Goal: Task Accomplishment & Management: Complete application form

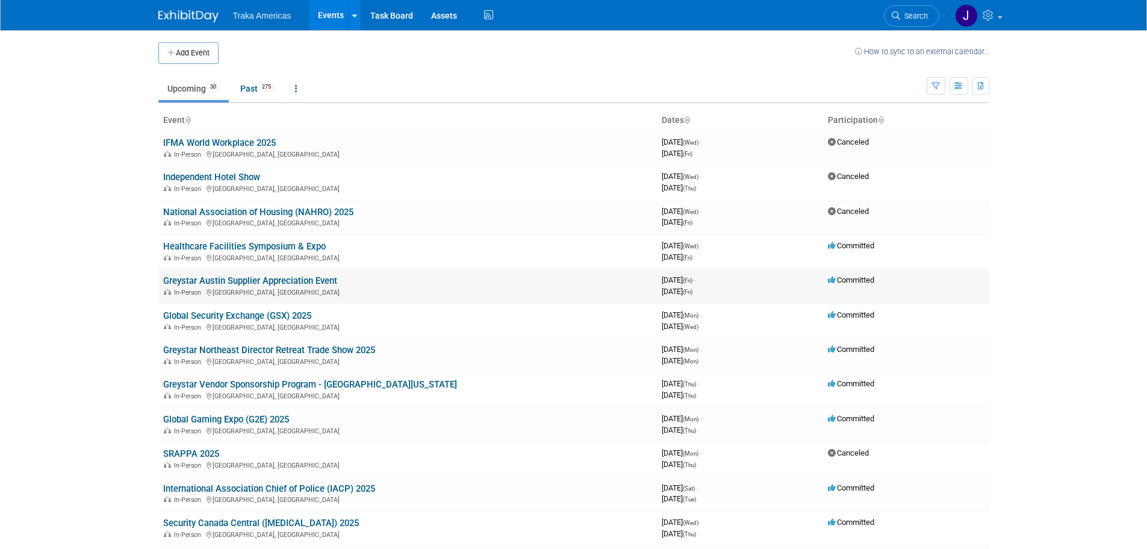
click at [237, 283] on link "Greystar Austin Supplier Appreciation Event" at bounding box center [250, 280] width 174 height 11
click at [299, 283] on link "Greystar Austin Supplier Appreciation Event" at bounding box center [250, 280] width 174 height 11
click at [213, 317] on link "Global Security Exchange (GSX) 2025" at bounding box center [237, 315] width 148 height 11
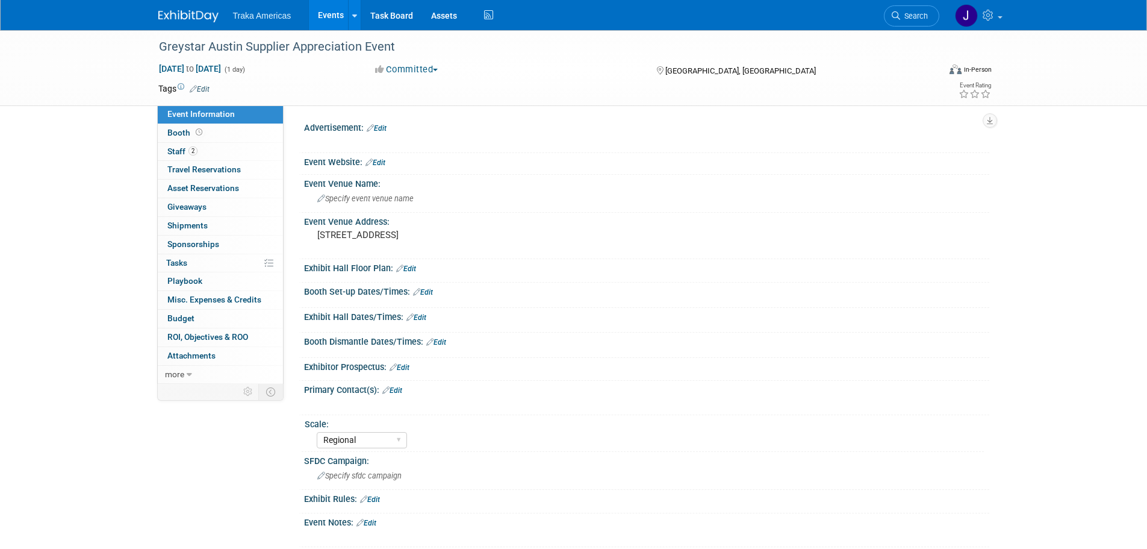
select select "Regional"
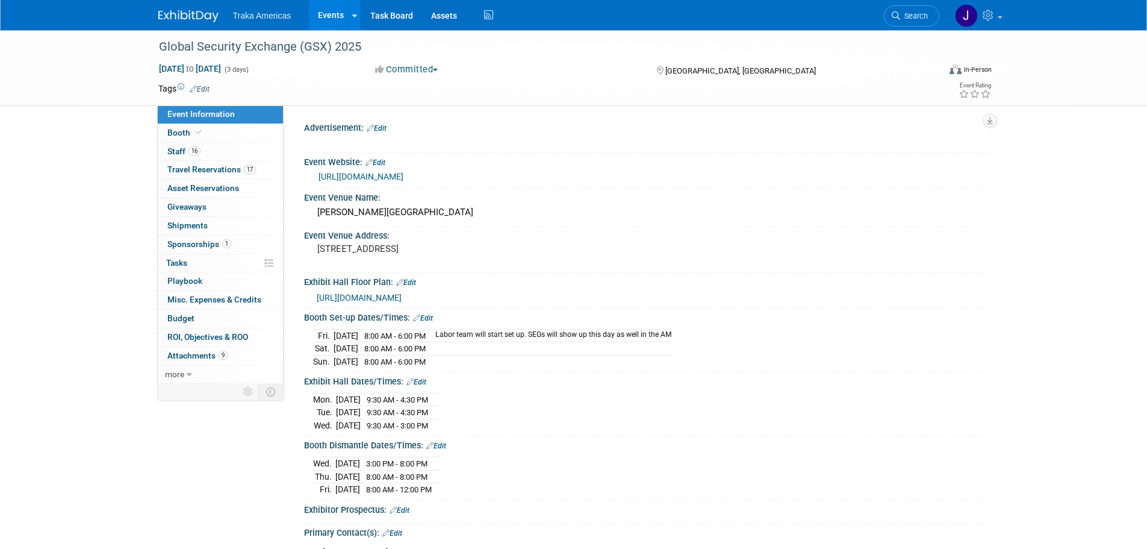
select select "National"
click at [222, 137] on link "Booth" at bounding box center [220, 133] width 125 height 18
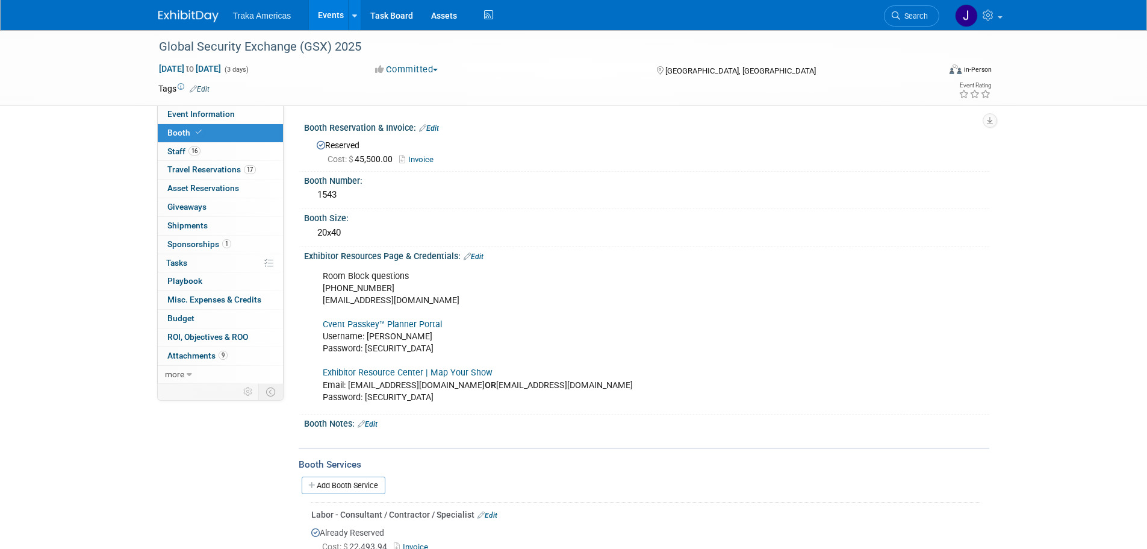
click at [384, 322] on link "Cvent Passkey™ Planner Portal" at bounding box center [382, 324] width 119 height 10
drag, startPoint x: 409, startPoint y: 347, endPoint x: 364, endPoint y: 351, distance: 45.3
click at [364, 351] on div "Room Block questions 972-349-7452 asis@mcievents.com Cvent Passkey™ Planner Por…" at bounding box center [585, 336] width 543 height 145
copy div "GSXrooms2025!"
click at [225, 172] on span "Travel Reservations 17" at bounding box center [211, 169] width 89 height 10
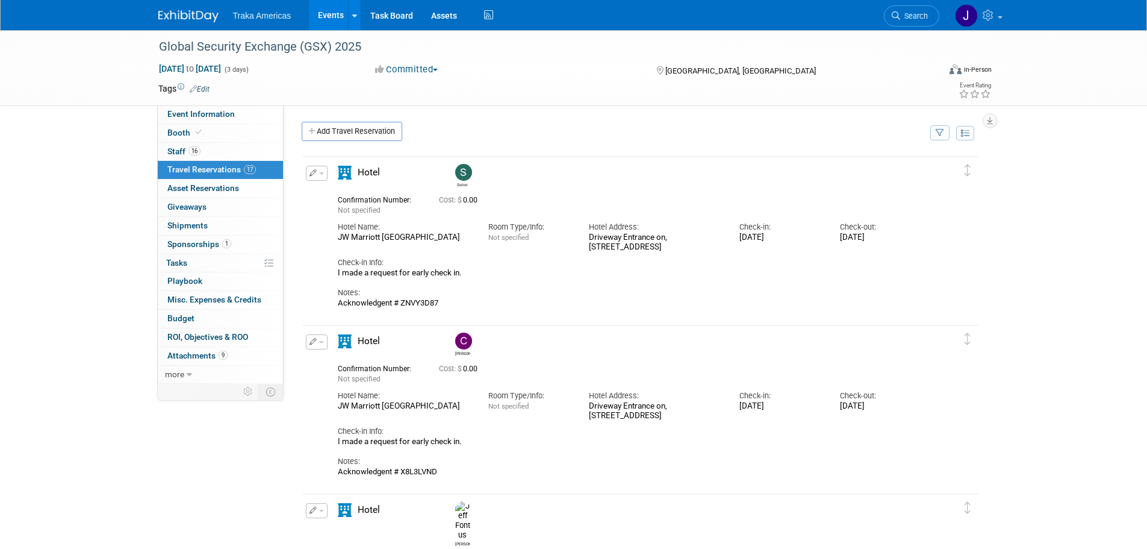
click at [164, 20] on img at bounding box center [188, 16] width 60 height 12
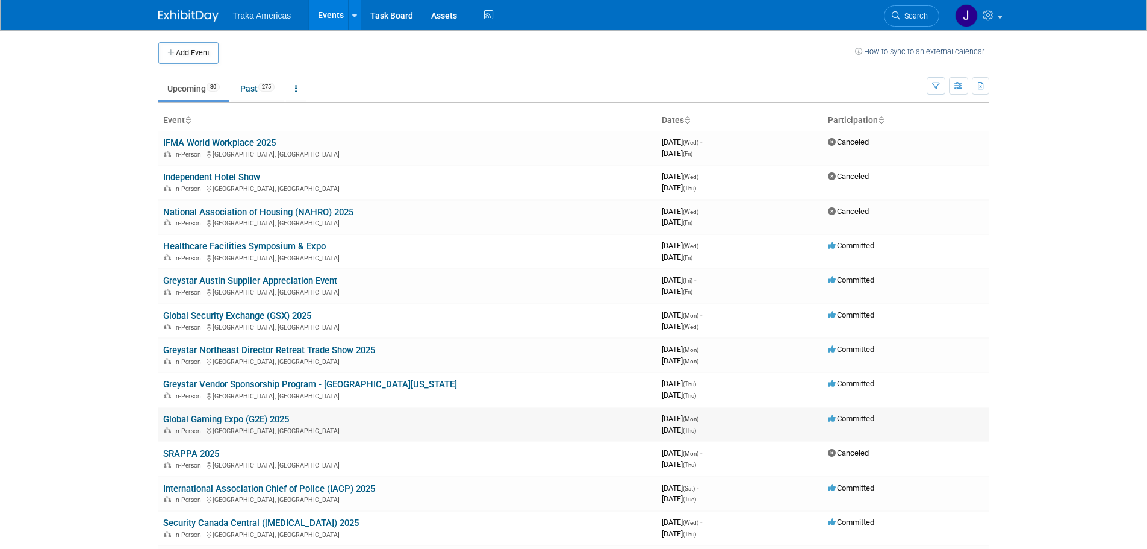
click at [231, 414] on link "Global Gaming Expo (G2E) 2025" at bounding box center [226, 419] width 126 height 11
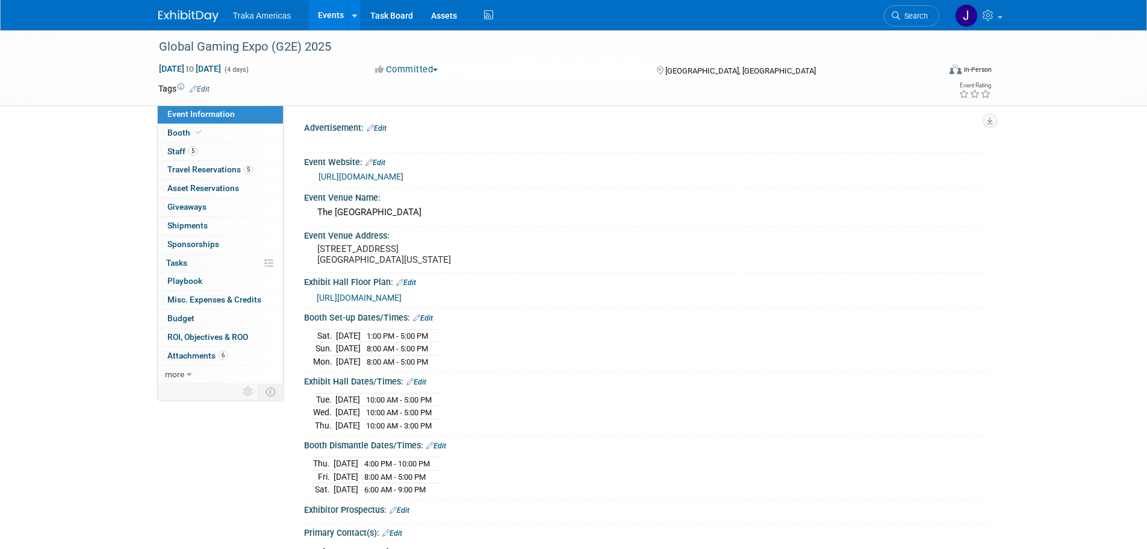
select select "National"
click at [181, 11] on img at bounding box center [188, 16] width 60 height 12
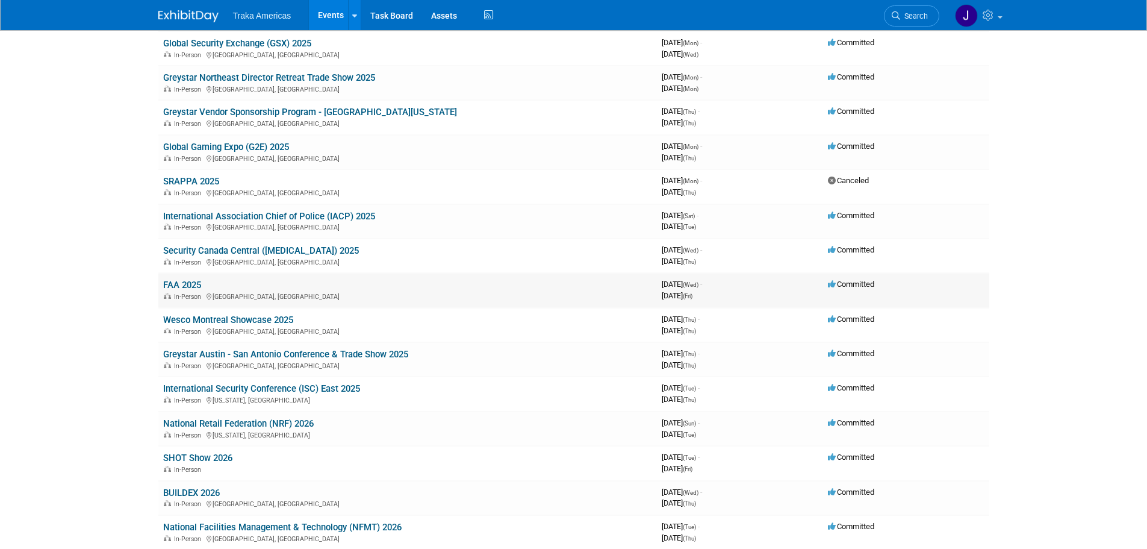
scroll to position [241, 0]
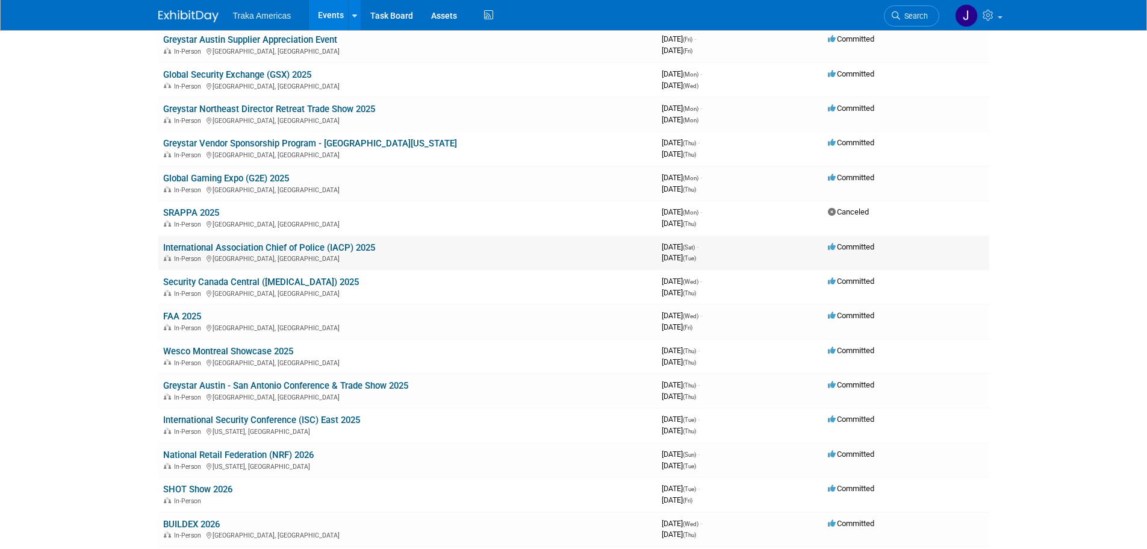
click at [332, 245] on link "International Association Chief of Police (IACP) 2025" at bounding box center [269, 247] width 212 height 11
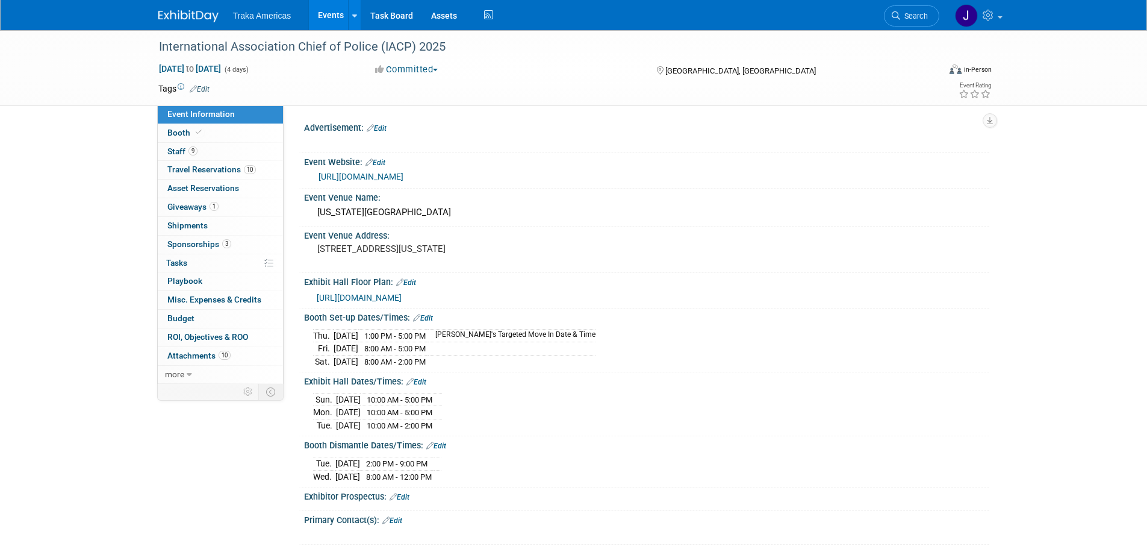
select select "National"
click at [170, 5] on div at bounding box center [195, 11] width 75 height 22
click at [191, 5] on div at bounding box center [195, 11] width 75 height 22
click at [197, 12] on img at bounding box center [188, 16] width 60 height 12
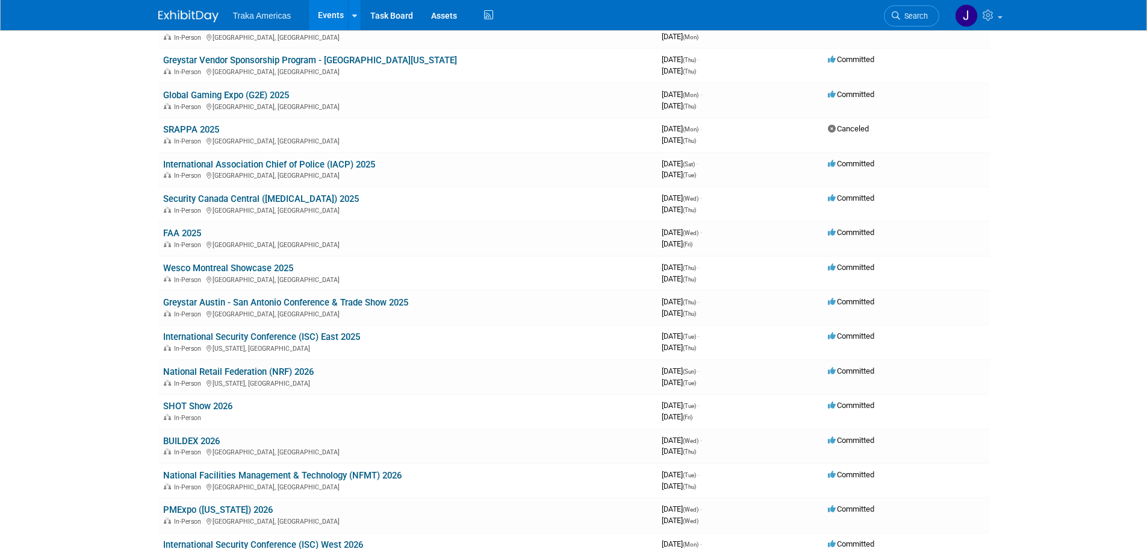
scroll to position [327, 0]
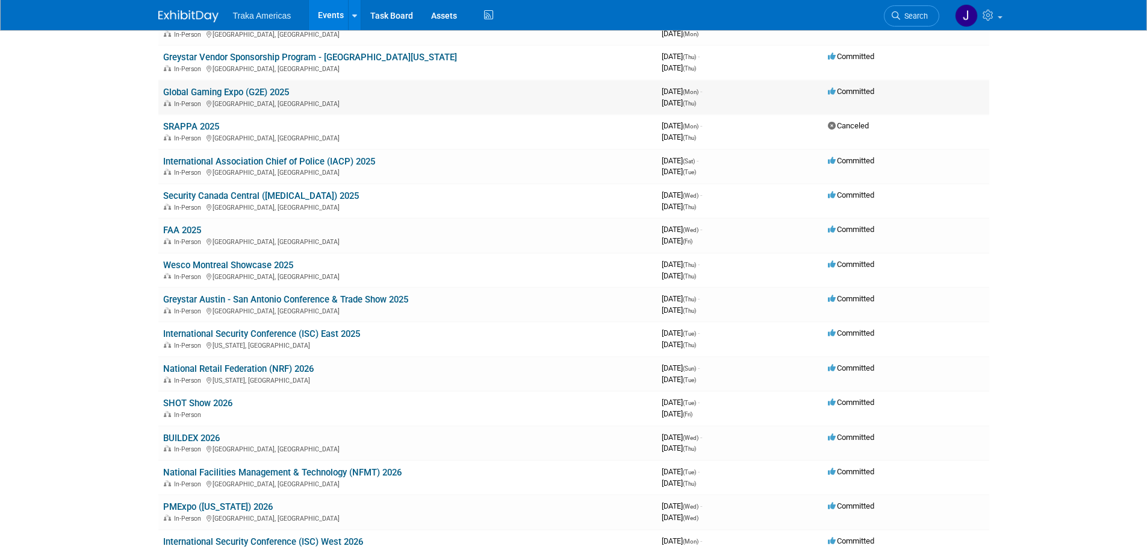
click at [255, 90] on link "Global Gaming Expo (G2E) 2025" at bounding box center [226, 92] width 126 height 11
click at [234, 161] on link "International Association Chief of Police (IACP) 2025" at bounding box center [269, 161] width 212 height 11
click at [292, 190] on link "Security Canada Central ([MEDICAL_DATA]) 2025" at bounding box center [261, 195] width 196 height 11
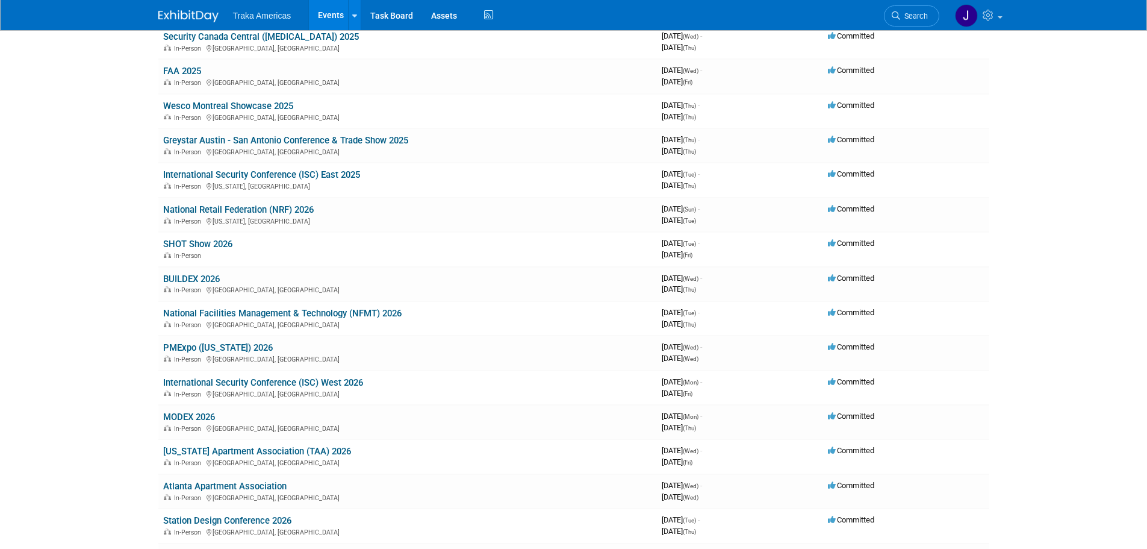
scroll to position [489, 0]
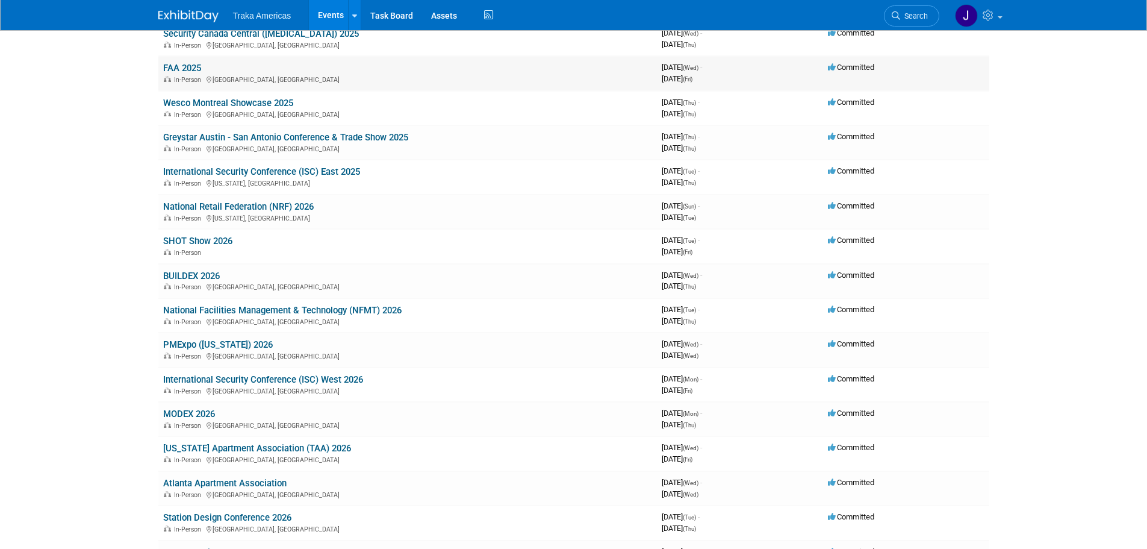
click at [189, 69] on link "FAA 2025" at bounding box center [182, 68] width 38 height 11
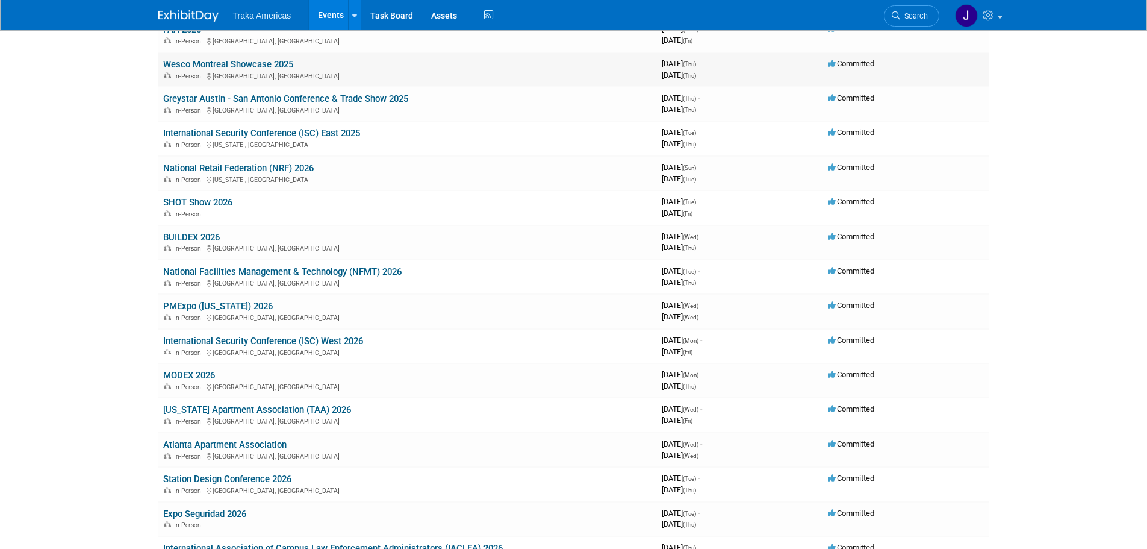
scroll to position [549, 0]
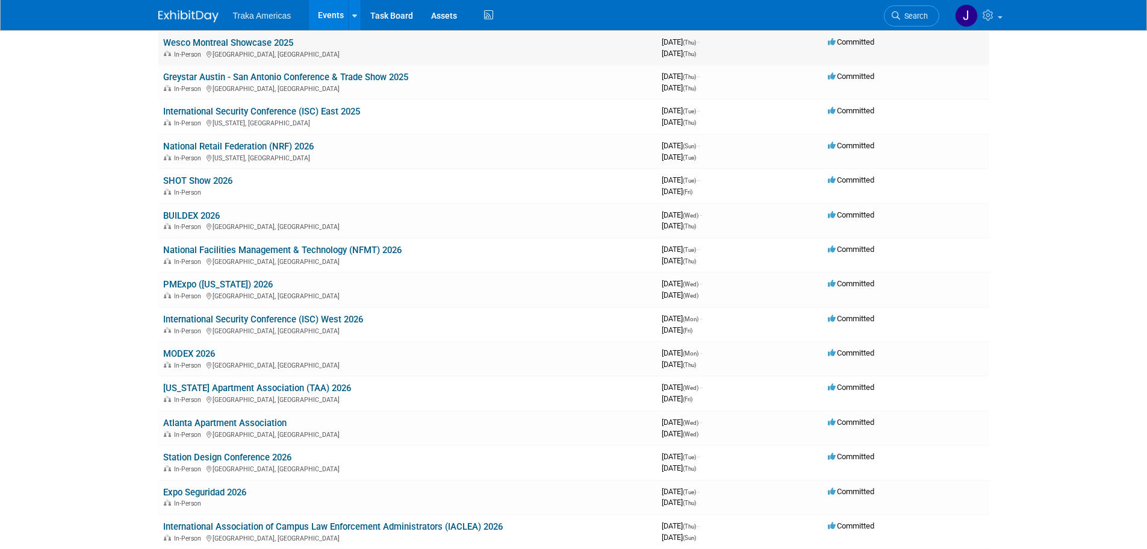
click at [196, 45] on link "Wesco Montreal Showcase 2025" at bounding box center [228, 42] width 130 height 11
click at [226, 110] on link "International Security Conference (ISC) East 2025" at bounding box center [261, 111] width 197 height 11
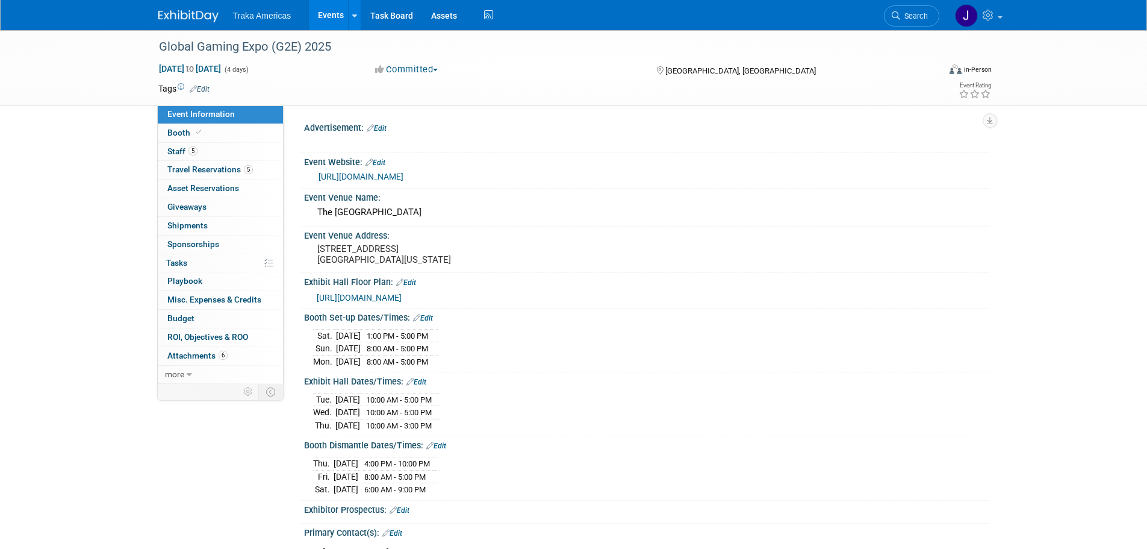
select select "National"
click at [228, 133] on link "Booth" at bounding box center [220, 133] width 125 height 18
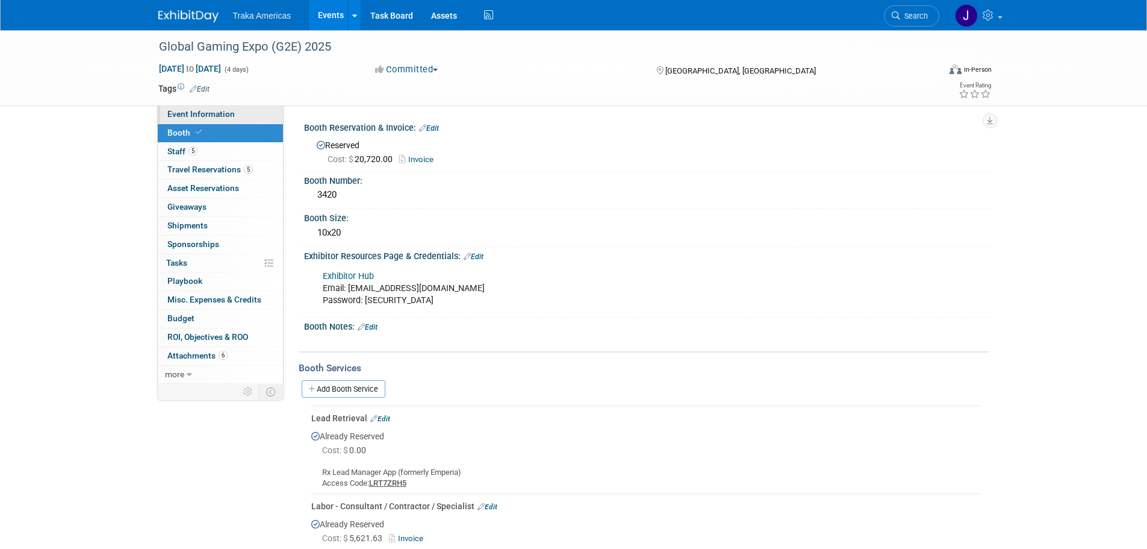
click at [260, 120] on link "Event Information" at bounding box center [220, 114] width 125 height 18
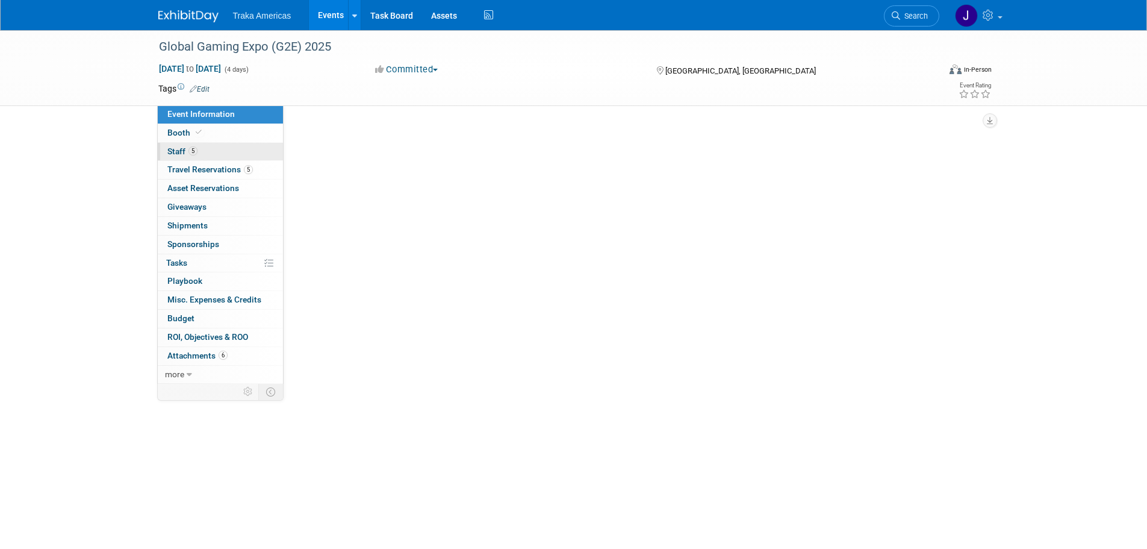
select select "National"
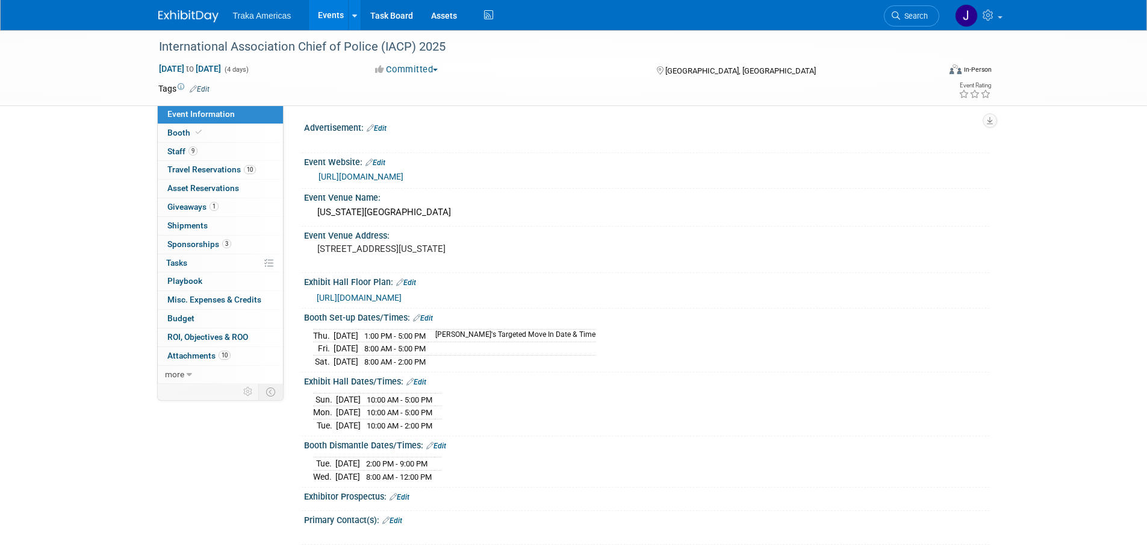
select select "National"
click at [175, 131] on span "Booth" at bounding box center [185, 133] width 37 height 10
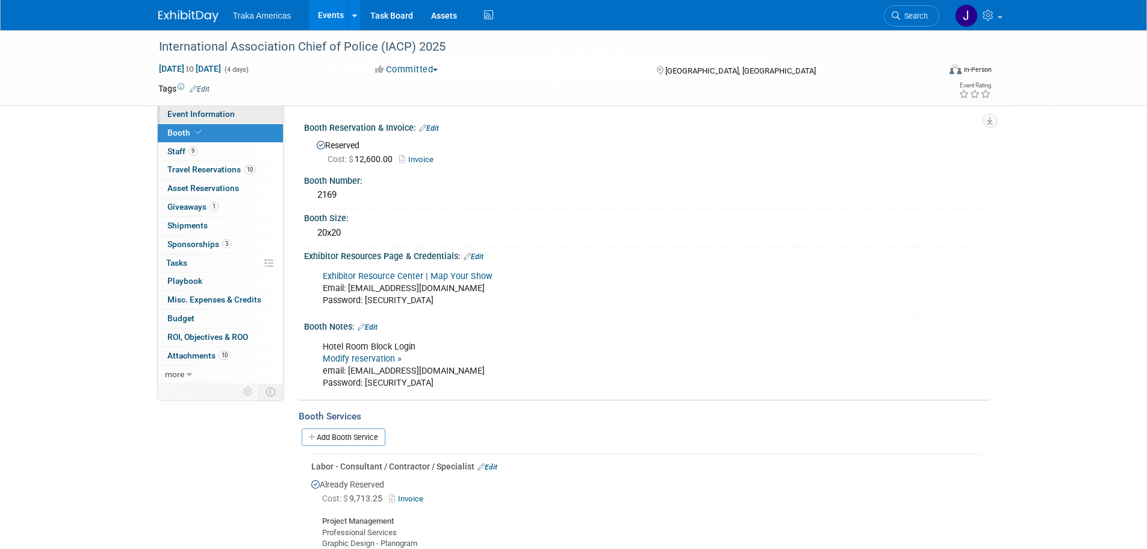
click at [204, 108] on link "Event Information" at bounding box center [220, 114] width 125 height 18
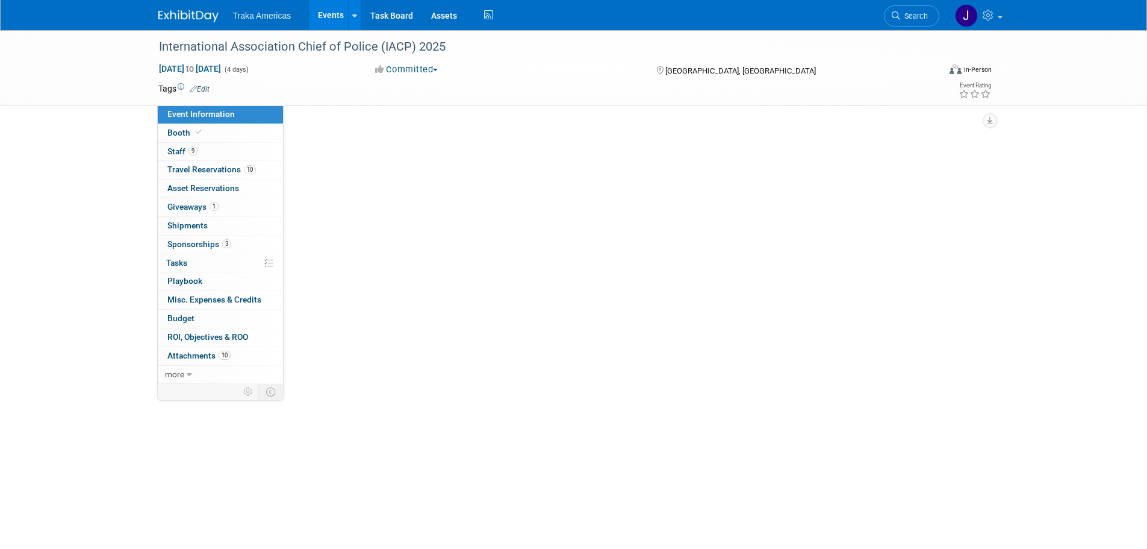
select select "National"
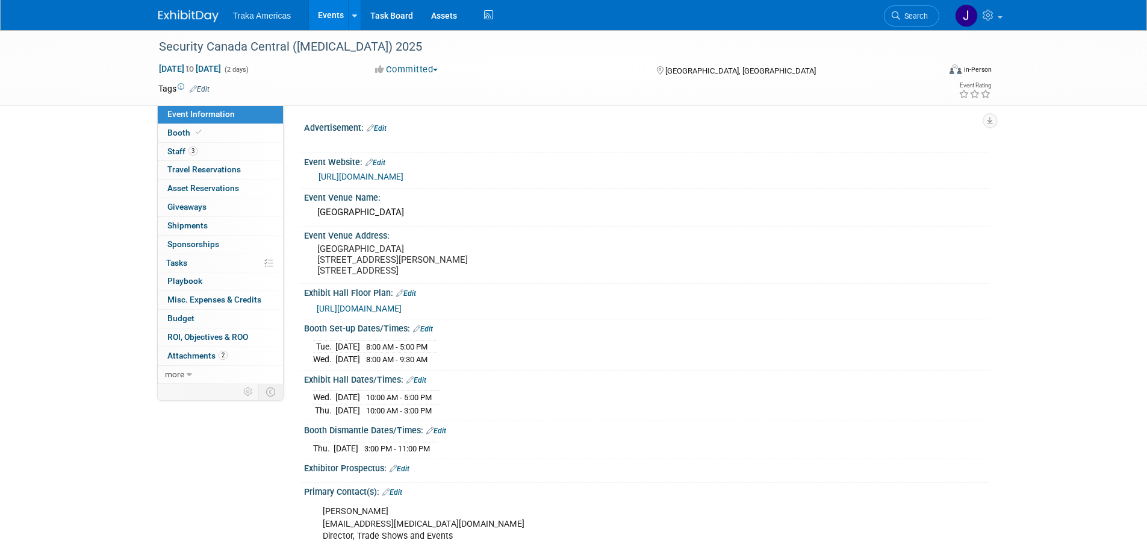
select select "National"
click at [245, 134] on link "Booth" at bounding box center [220, 133] width 125 height 18
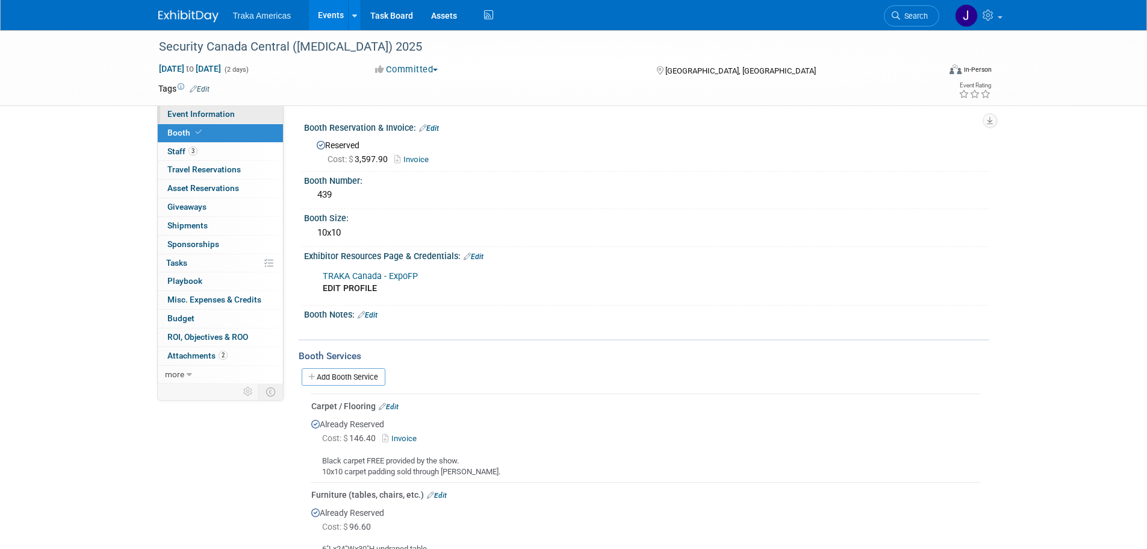
drag, startPoint x: 221, startPoint y: 111, endPoint x: 250, endPoint y: 119, distance: 29.8
click at [221, 111] on span "Event Information" at bounding box center [200, 114] width 67 height 10
select select "National"
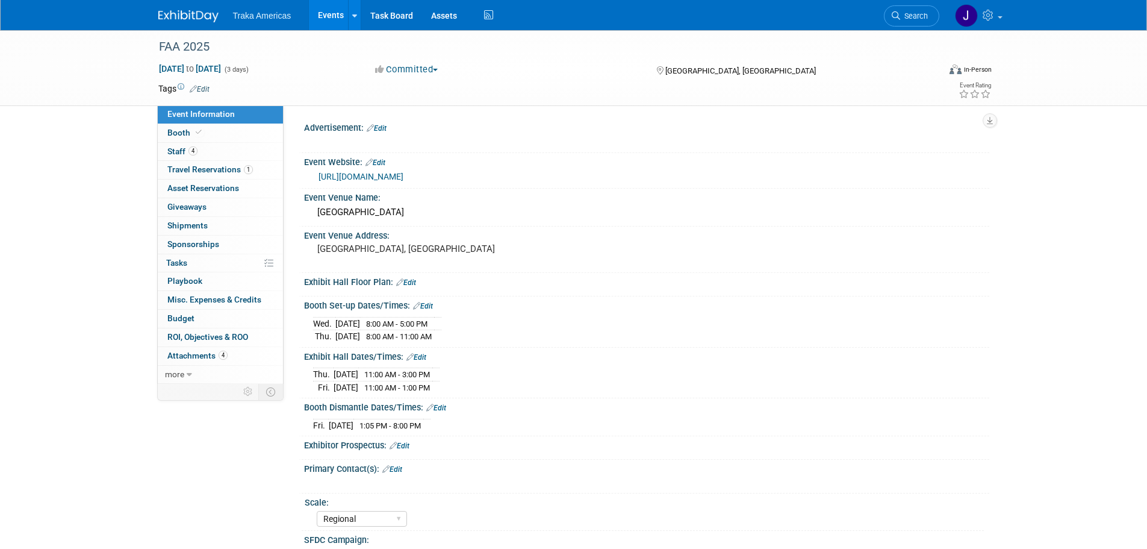
select select "Regional"
click at [204, 130] on link "Booth" at bounding box center [220, 133] width 125 height 18
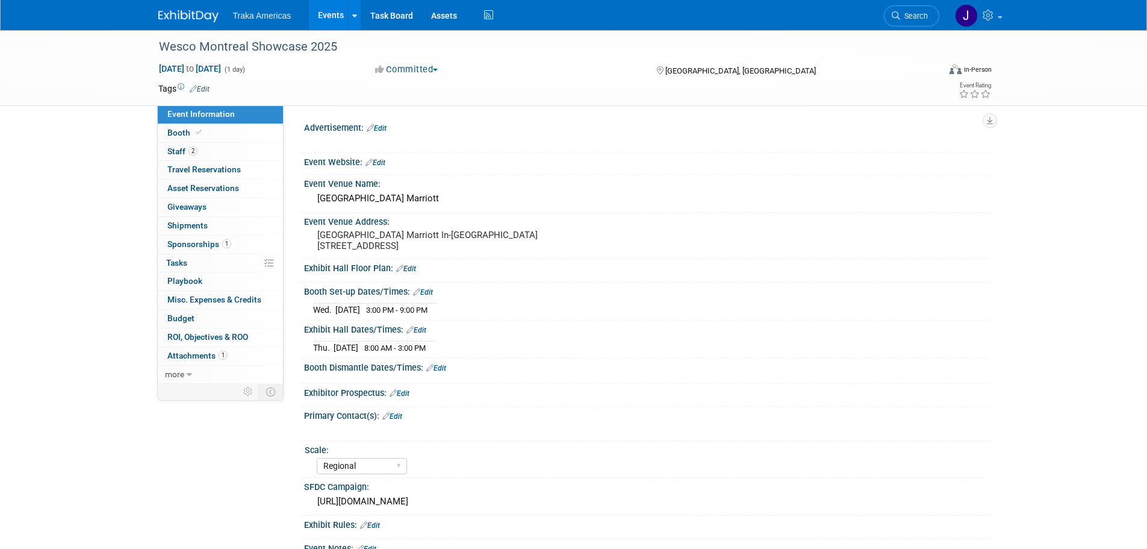
select select "Regional"
click at [223, 356] on span "1" at bounding box center [223, 354] width 9 height 9
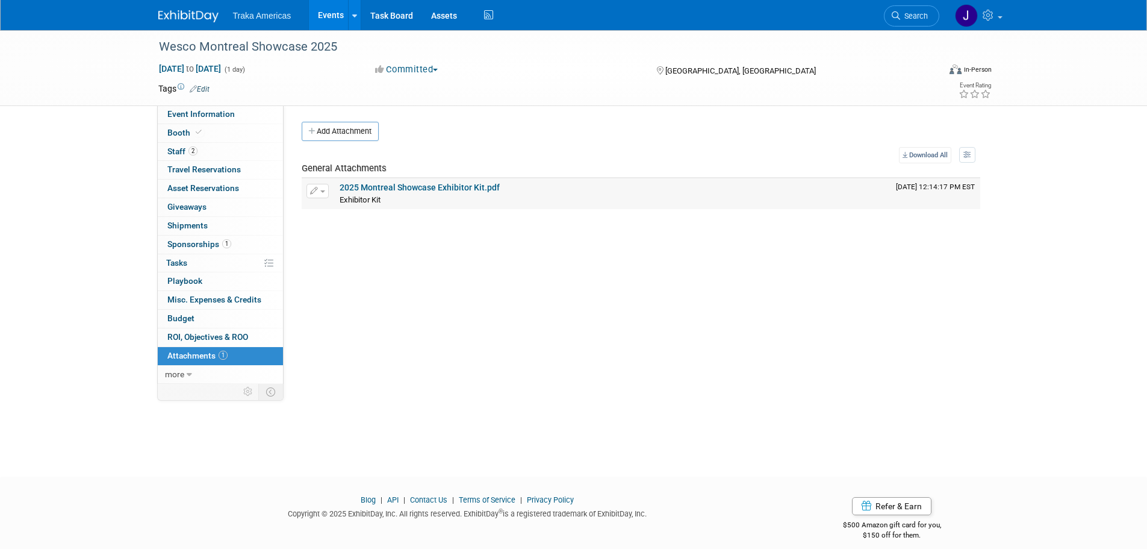
click at [385, 187] on link "2025 Montreal Showcase Exhibitor Kit.pdf" at bounding box center [420, 187] width 160 height 10
click at [183, 116] on span "Event Information" at bounding box center [200, 114] width 67 height 10
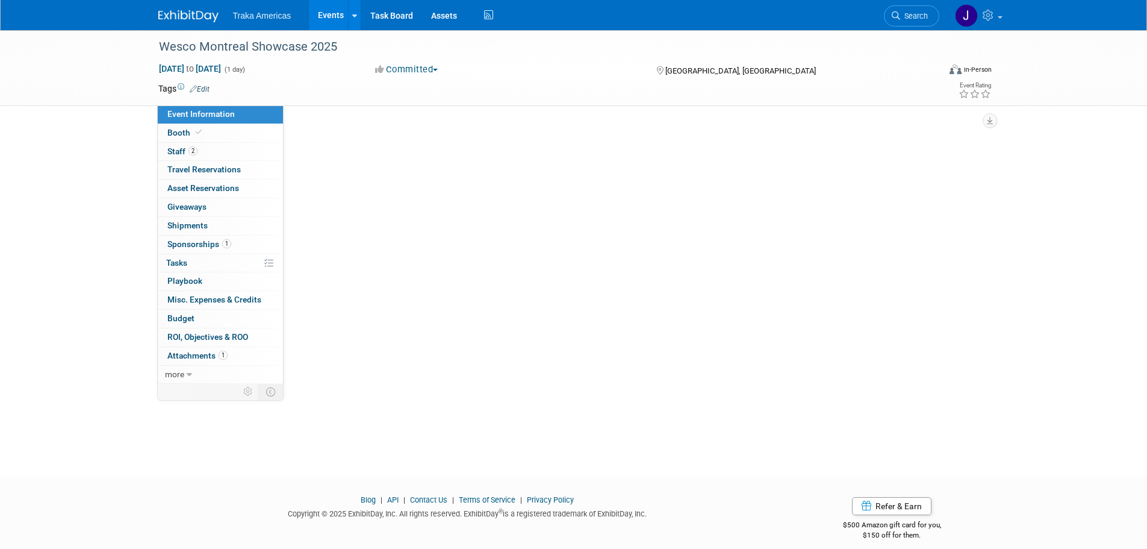
select select "Regional"
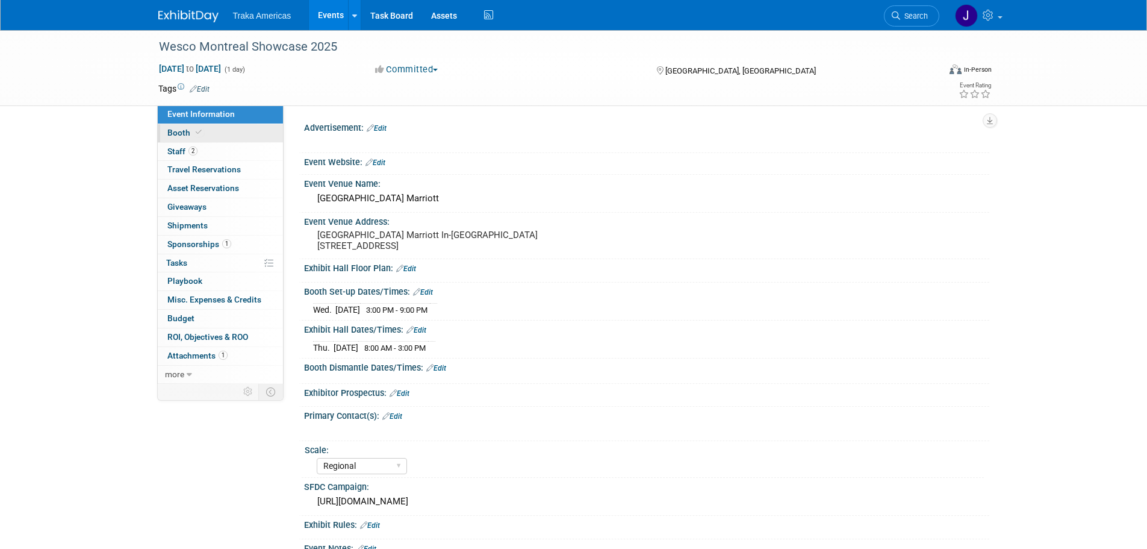
click at [226, 125] on link "Booth" at bounding box center [220, 133] width 125 height 18
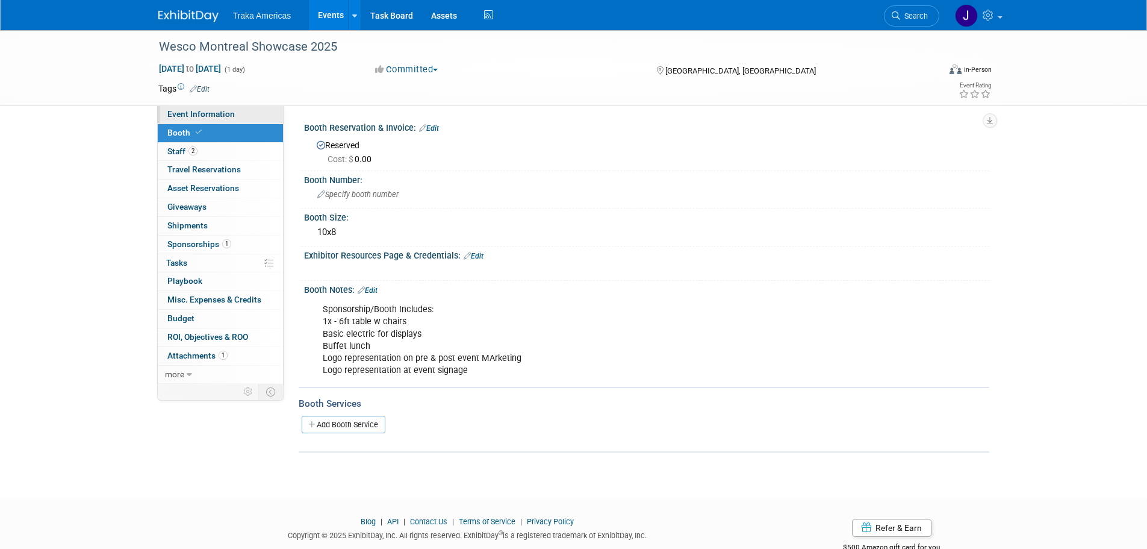
click at [225, 117] on span "Event Information" at bounding box center [200, 114] width 67 height 10
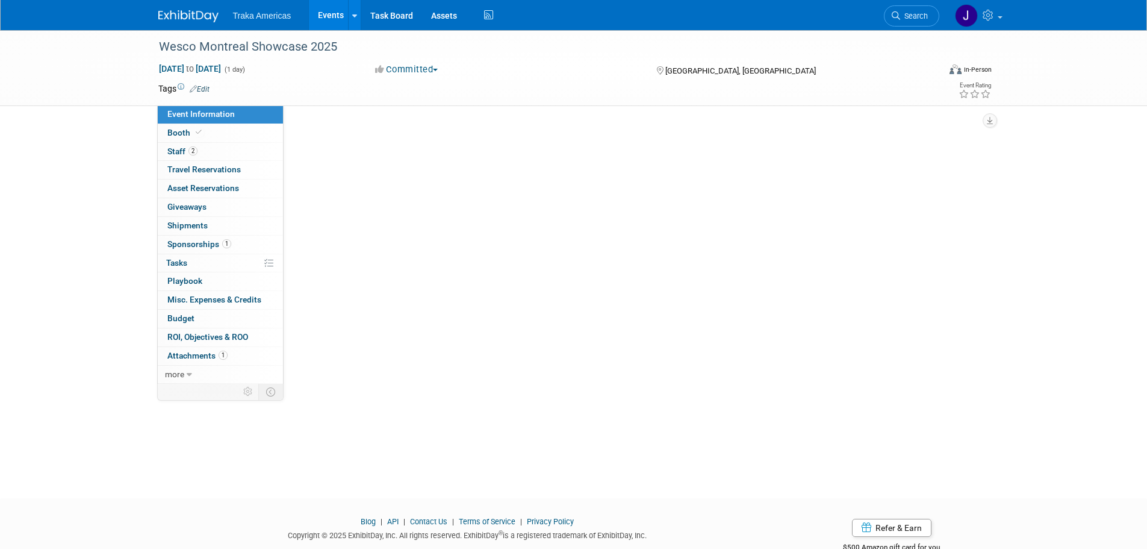
select select "Regional"
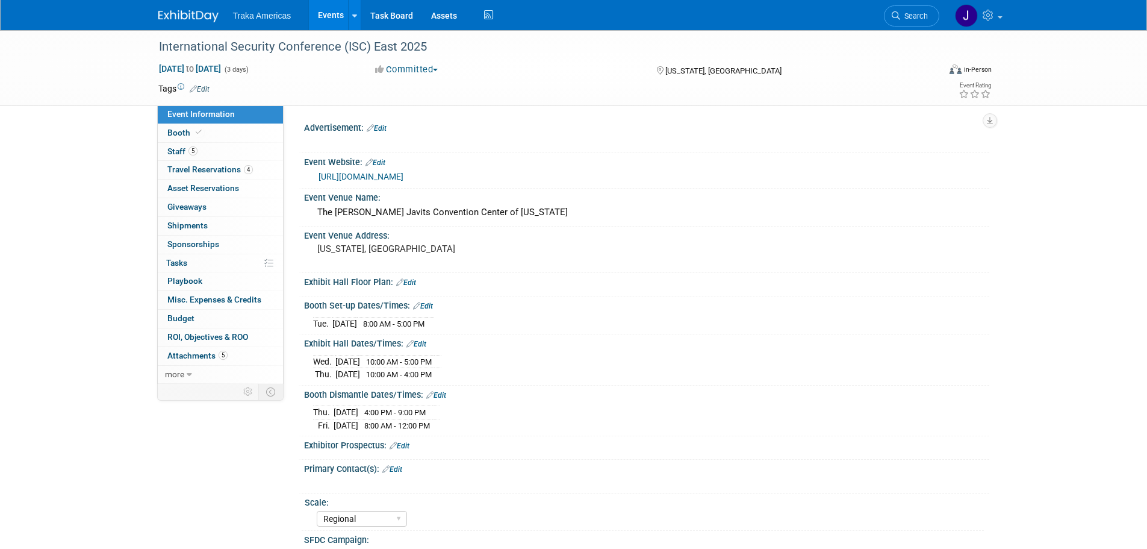
select select "Regional"
click at [238, 134] on link "Booth" at bounding box center [220, 133] width 125 height 18
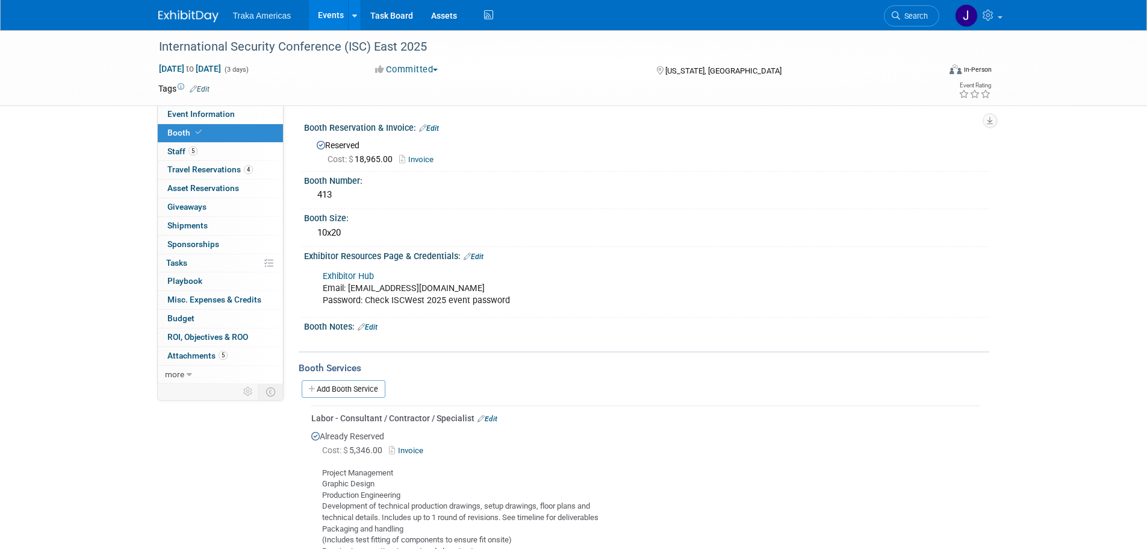
click at [192, 15] on img at bounding box center [188, 16] width 60 height 12
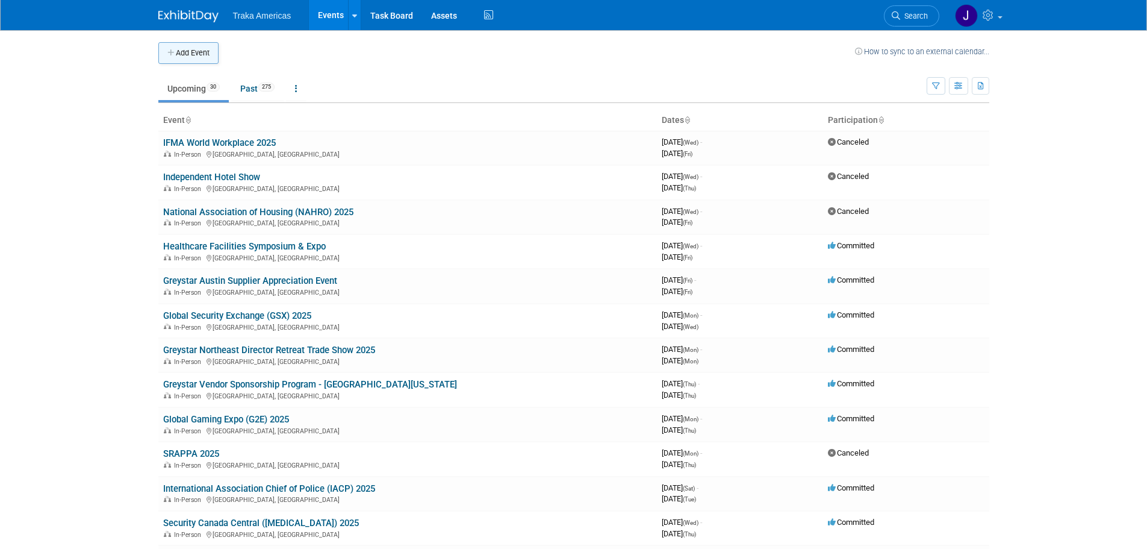
click at [188, 53] on button "Add Event" at bounding box center [188, 53] width 60 height 22
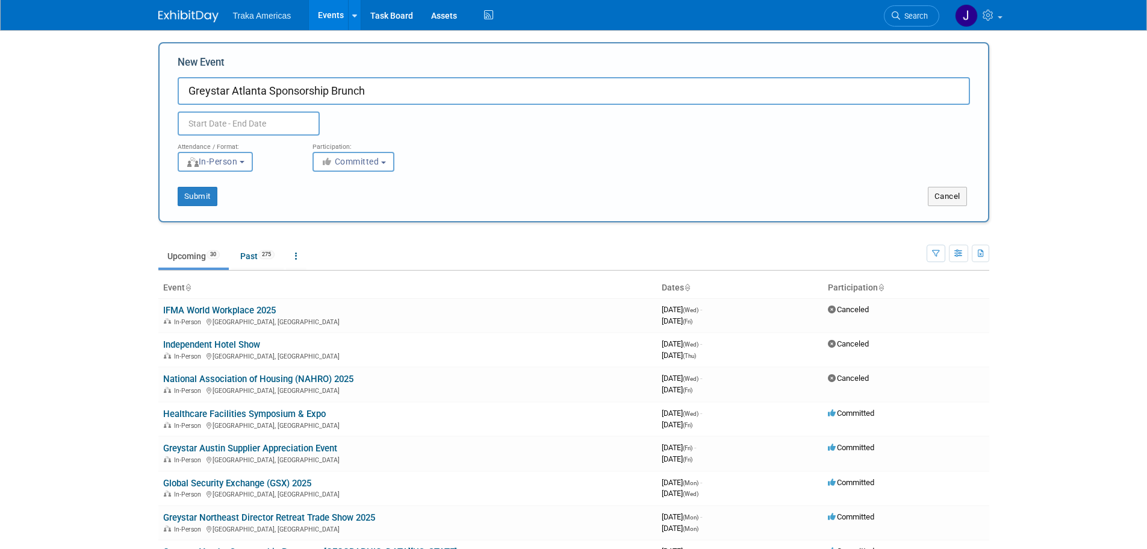
type input "Greystar Atlanta Sponsorship Brunch"
click at [247, 115] on input "text" at bounding box center [249, 123] width 142 height 24
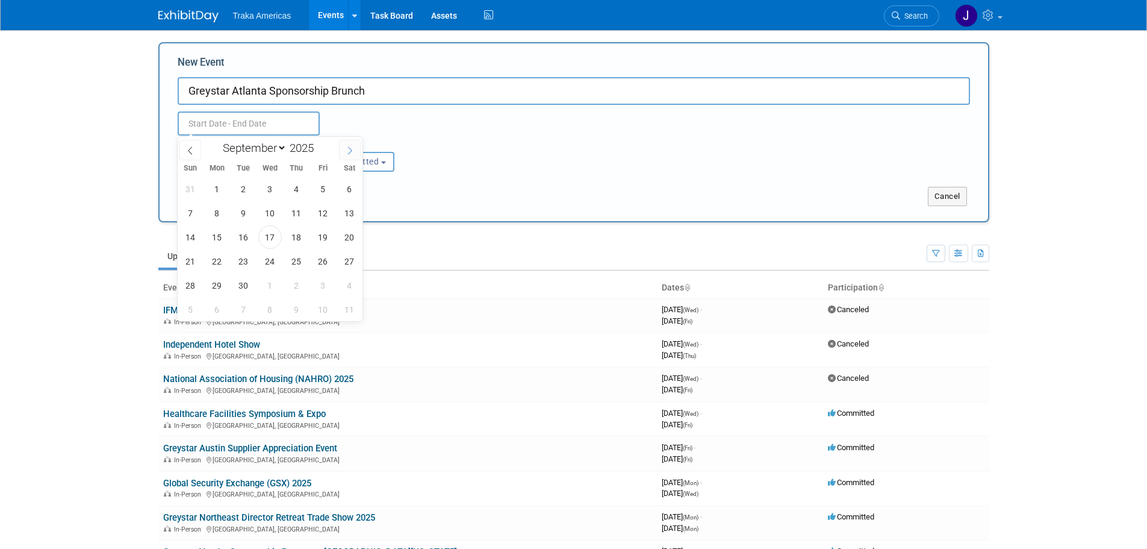
click at [345, 146] on span at bounding box center [350, 150] width 22 height 20
select select "9"
click at [327, 237] on span "17" at bounding box center [322, 236] width 23 height 23
click at [325, 237] on span "17" at bounding box center [322, 236] width 23 height 23
type input "Oct 17, 2025 to Oct 17, 2025"
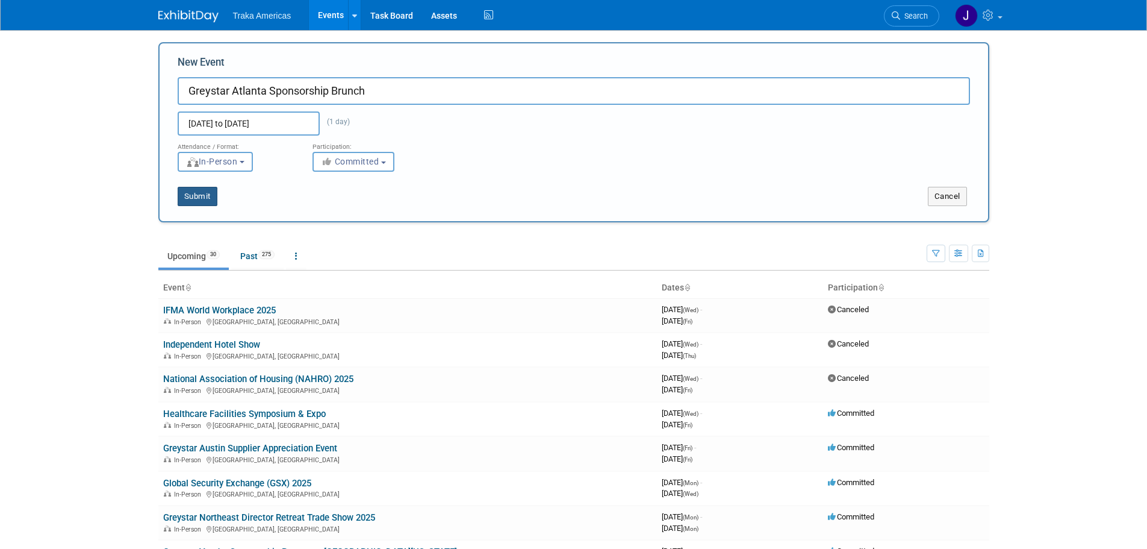
click at [202, 194] on button "Submit" at bounding box center [198, 196] width 40 height 19
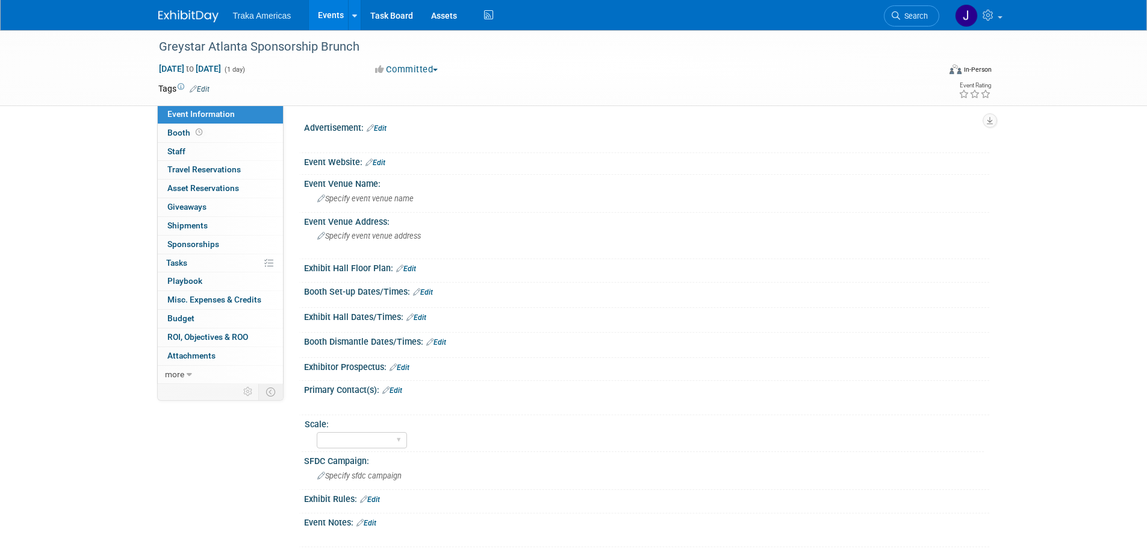
click at [423, 313] on link "Edit" at bounding box center [416, 317] width 20 height 8
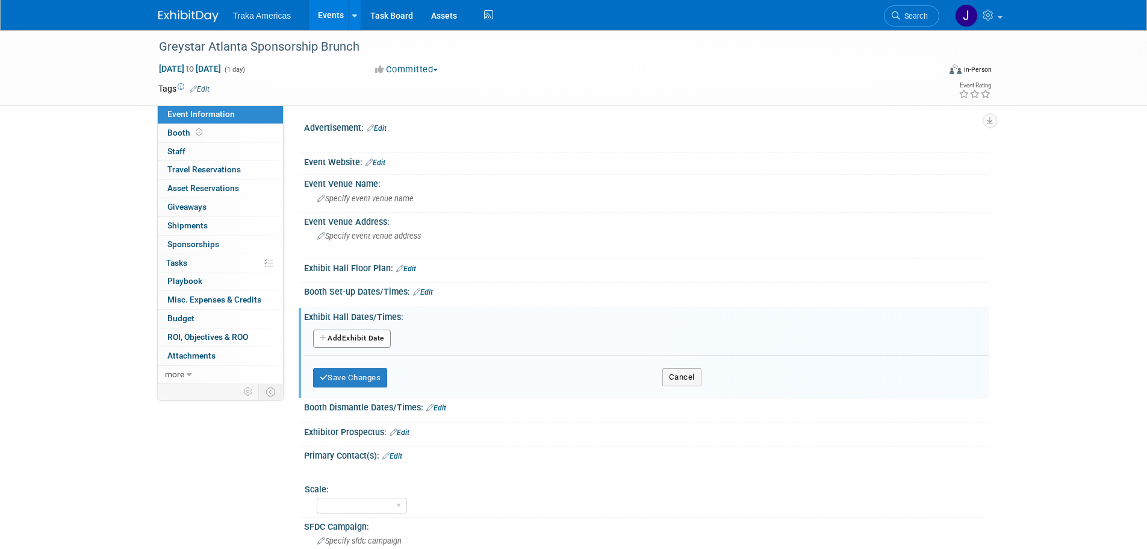
click at [372, 337] on button "Add Another Exhibit Date" at bounding box center [352, 338] width 78 height 18
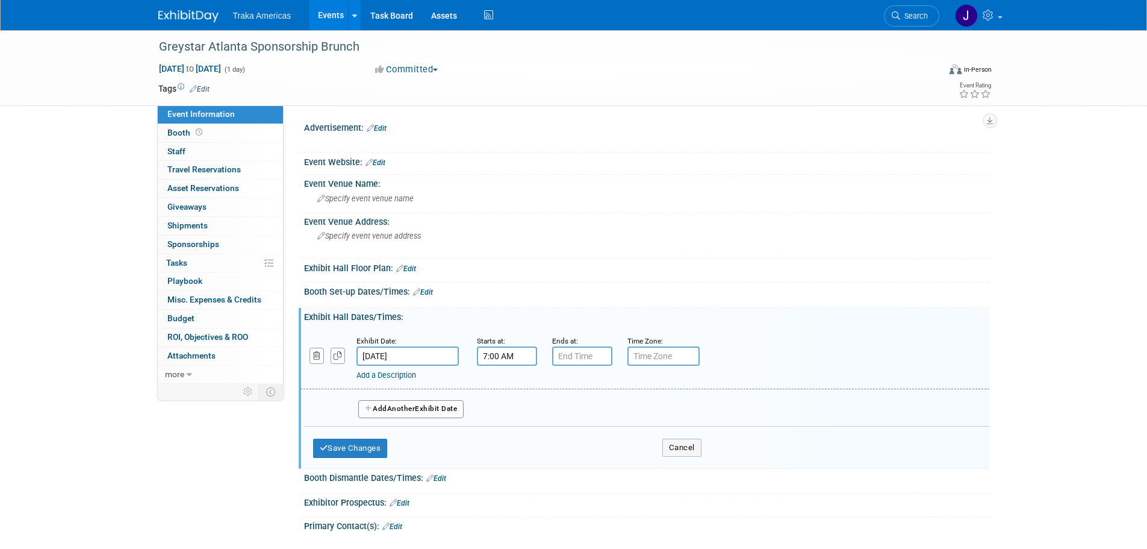
click at [496, 356] on input "7:00 AM" at bounding box center [507, 355] width 60 height 19
click at [503, 390] on span at bounding box center [504, 385] width 21 height 21
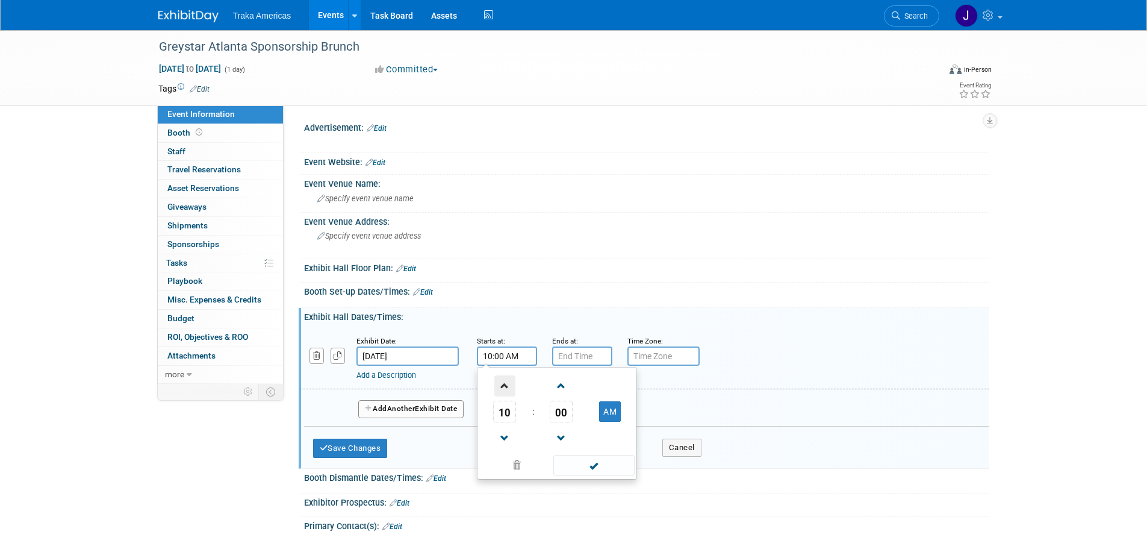
type input "11:00 AM"
click at [567, 463] on span at bounding box center [593, 465] width 81 height 21
click at [577, 360] on input "7:00 PM" at bounding box center [582, 355] width 60 height 19
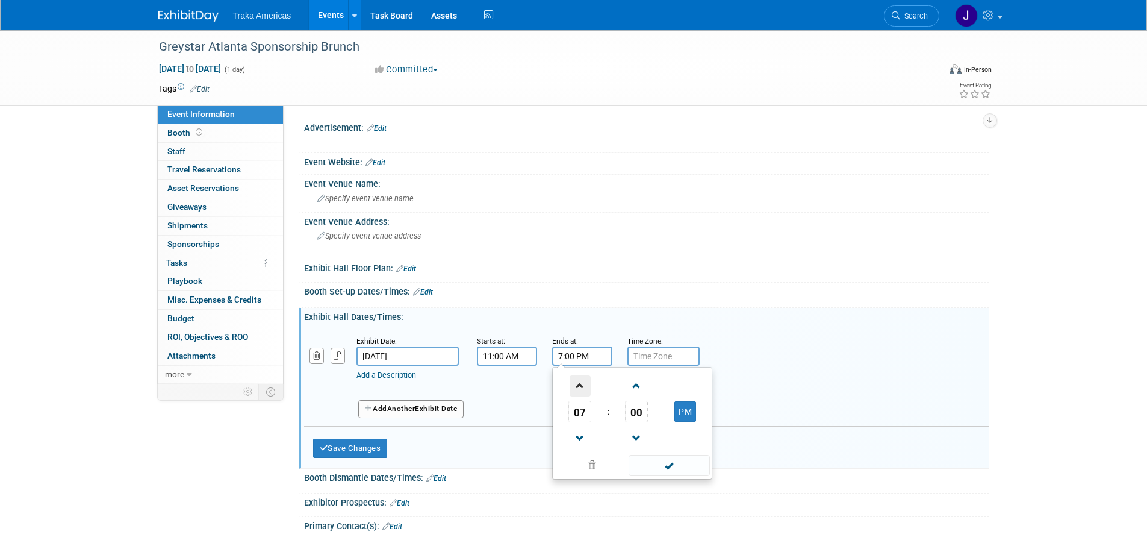
click at [579, 390] on span at bounding box center [580, 385] width 21 height 21
click at [576, 440] on span at bounding box center [580, 438] width 21 height 21
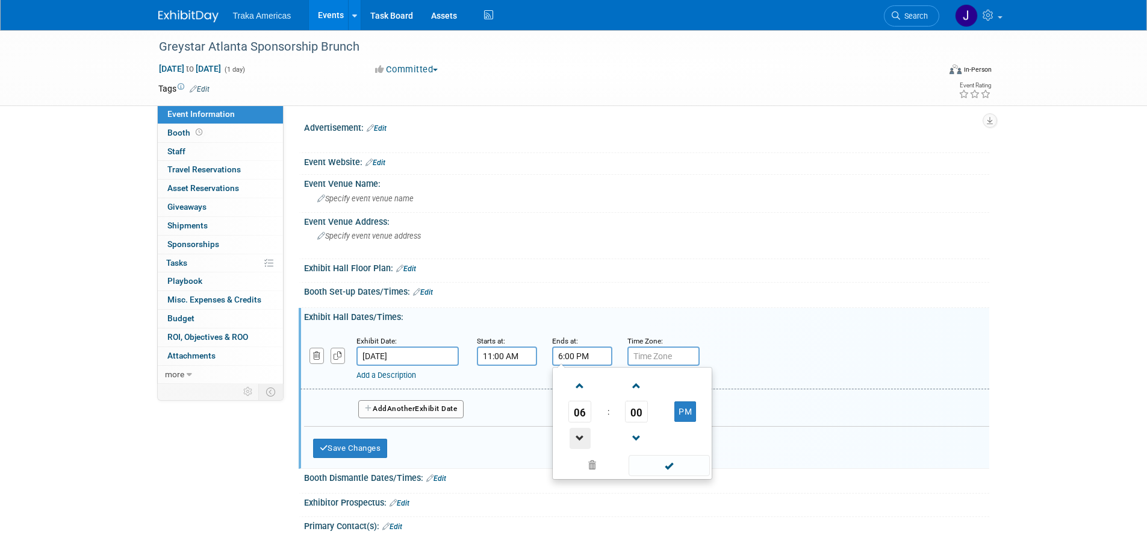
click at [576, 440] on span at bounding box center [580, 438] width 21 height 21
type input "3:00 PM"
click at [674, 465] on span at bounding box center [669, 465] width 81 height 21
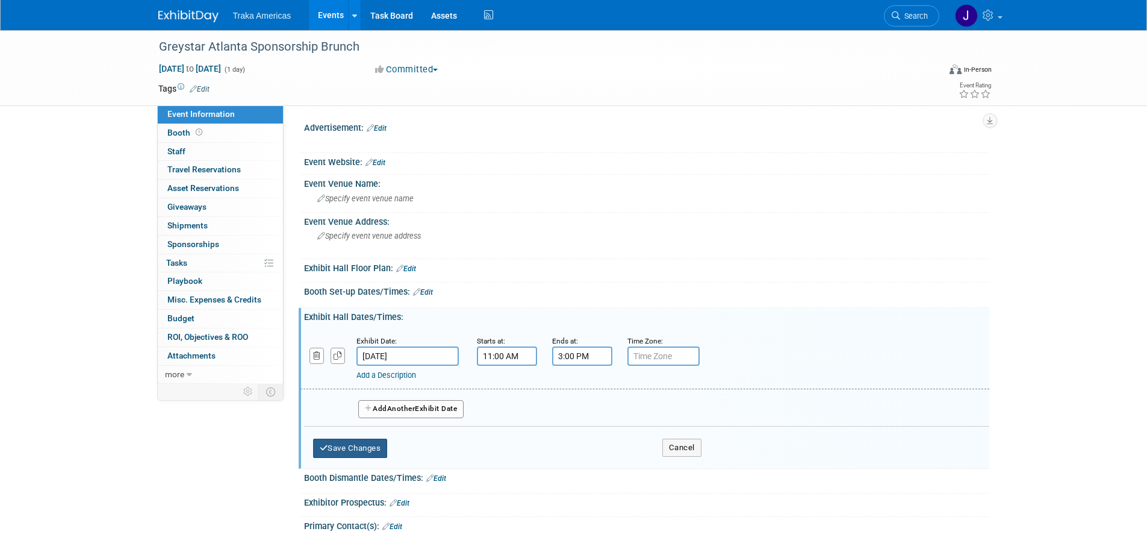
click at [366, 440] on button "Save Changes" at bounding box center [350, 447] width 75 height 19
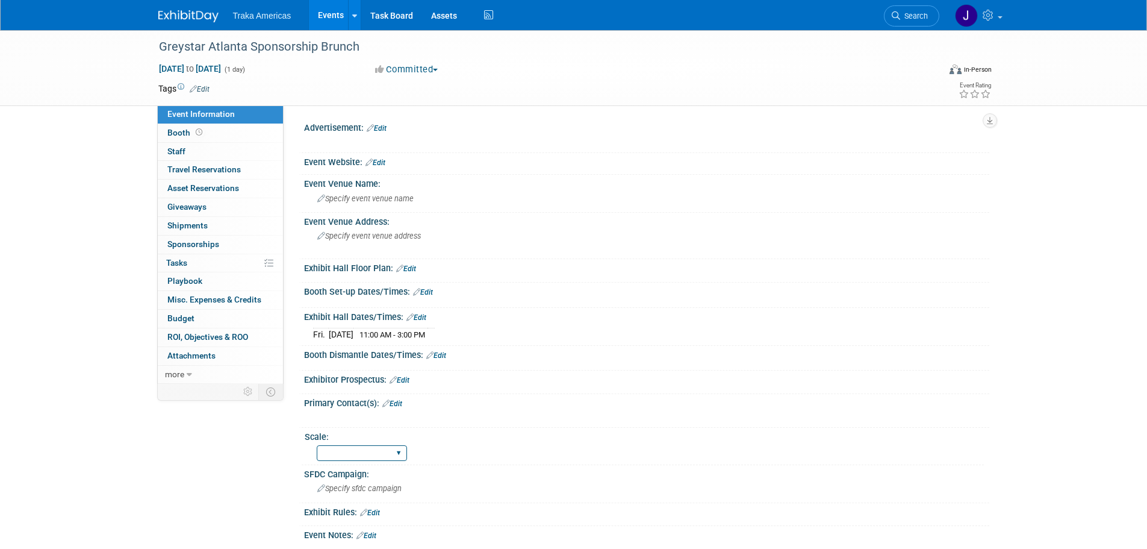
click at [400, 453] on select "Regional National Traka PM LATAM Government" at bounding box center [362, 453] width 90 height 16
click at [317, 445] on select "Regional National Traka PM LATAM Government" at bounding box center [362, 453] width 90 height 16
click at [389, 449] on select "Regional National Traka PM LATAM Government" at bounding box center [362, 453] width 90 height 16
select select "Regional"
click at [317, 445] on select "Regional National Traka PM LATAM Government" at bounding box center [362, 453] width 90 height 16
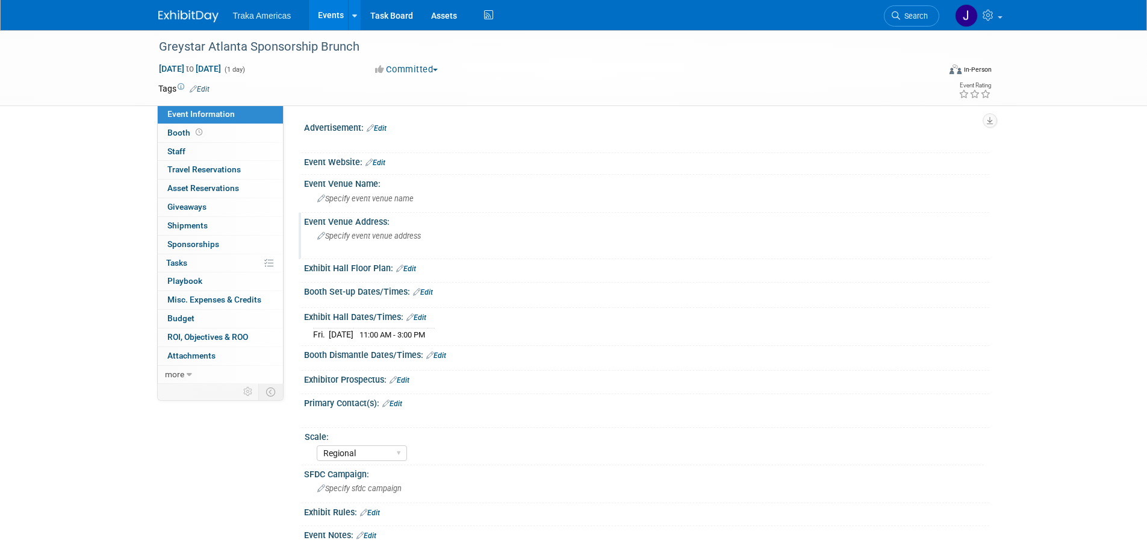
click at [370, 236] on span "Specify event venue address" at bounding box center [369, 235] width 104 height 9
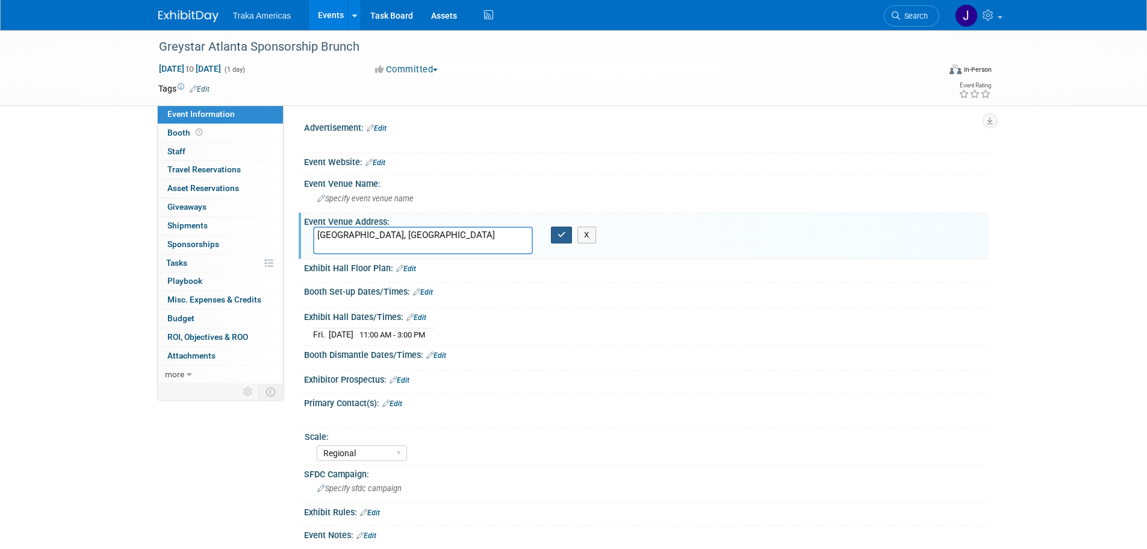
type textarea "[GEOGRAPHIC_DATA], [GEOGRAPHIC_DATA]"
click at [559, 240] on button "button" at bounding box center [562, 234] width 22 height 17
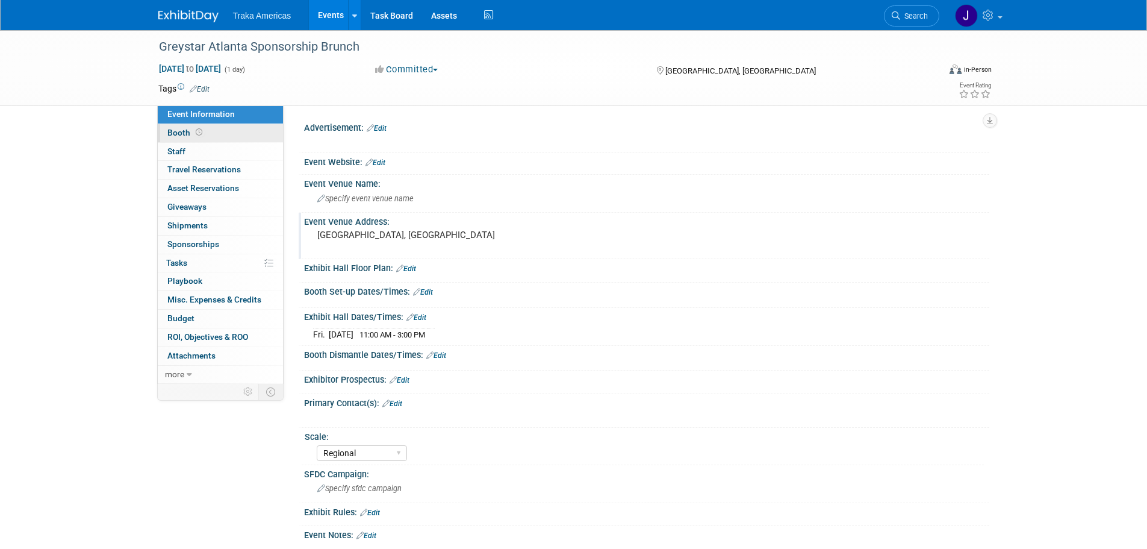
drag, startPoint x: 228, startPoint y: 131, endPoint x: 222, endPoint y: 132, distance: 6.1
click at [228, 131] on link "Booth" at bounding box center [220, 133] width 125 height 18
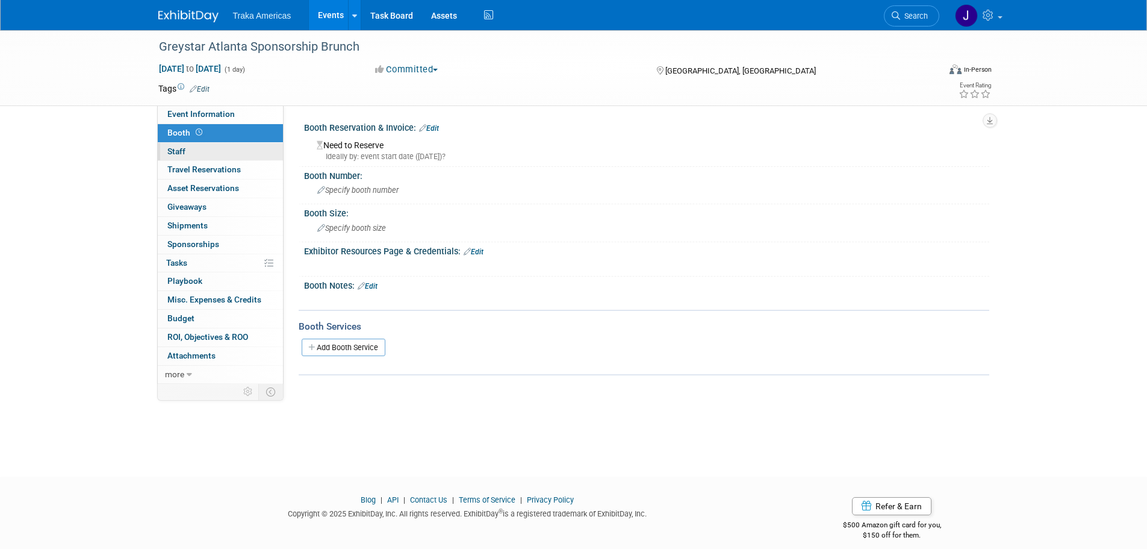
click at [222, 150] on link "0 Staff 0" at bounding box center [220, 152] width 125 height 18
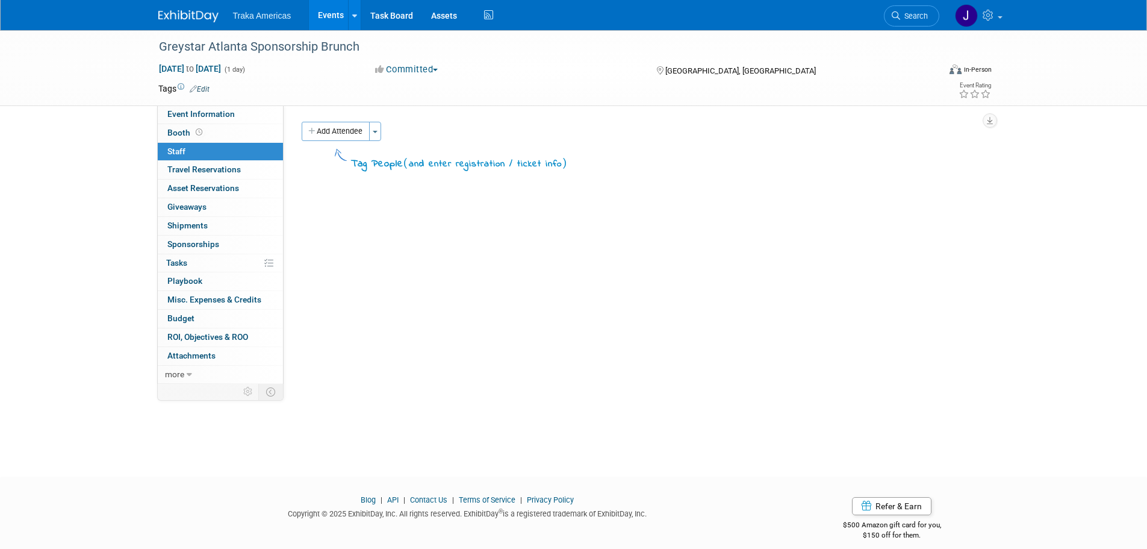
click at [347, 131] on button "Add Attendee" at bounding box center [336, 131] width 68 height 19
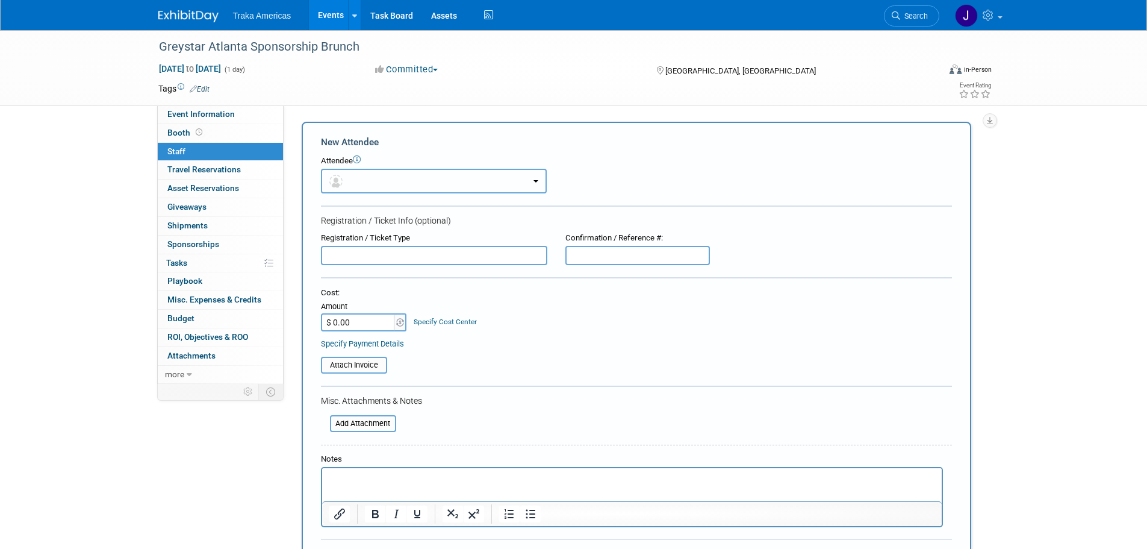
click at [358, 181] on button "button" at bounding box center [434, 181] width 226 height 25
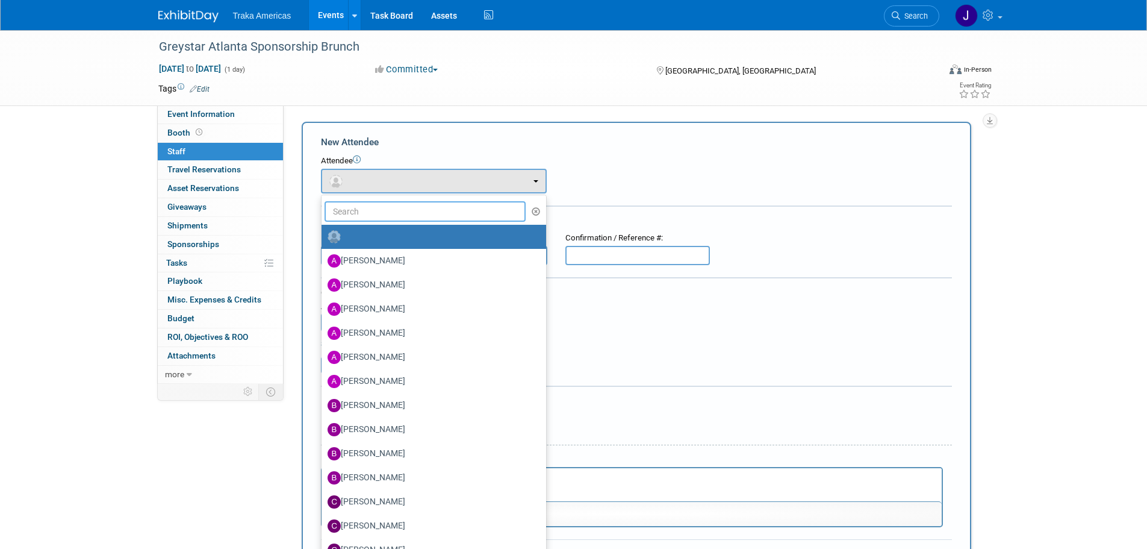
click at [366, 211] on input "text" at bounding box center [426, 211] width 202 height 20
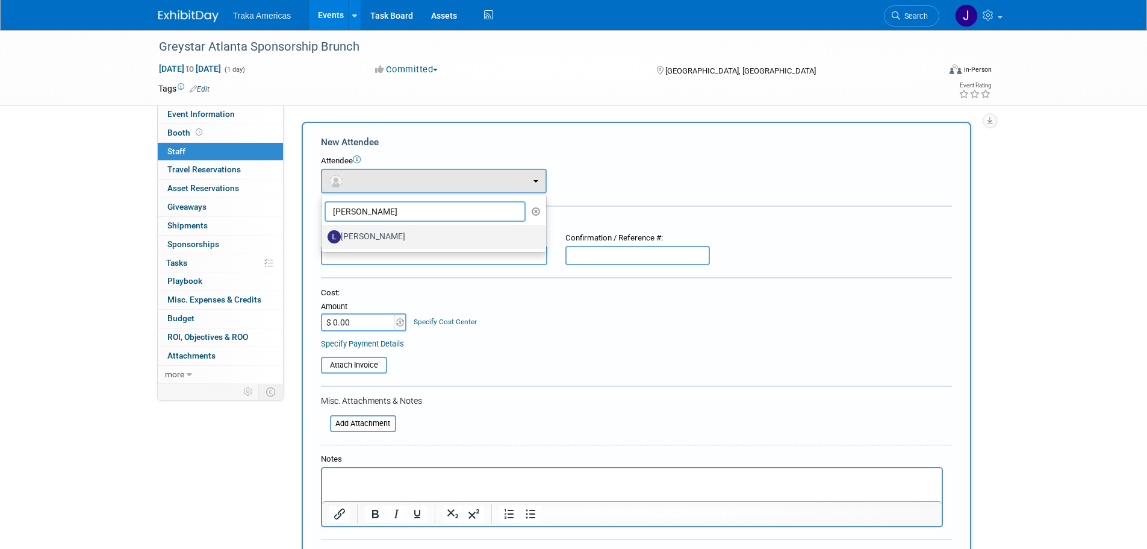
type input "larry"
click at [376, 231] on label "[PERSON_NAME]" at bounding box center [431, 236] width 207 height 19
click at [323, 231] on input "[PERSON_NAME]" at bounding box center [320, 235] width 8 height 8
select select "f9ed8340-03e9-4227-a3e3-945902841f90"
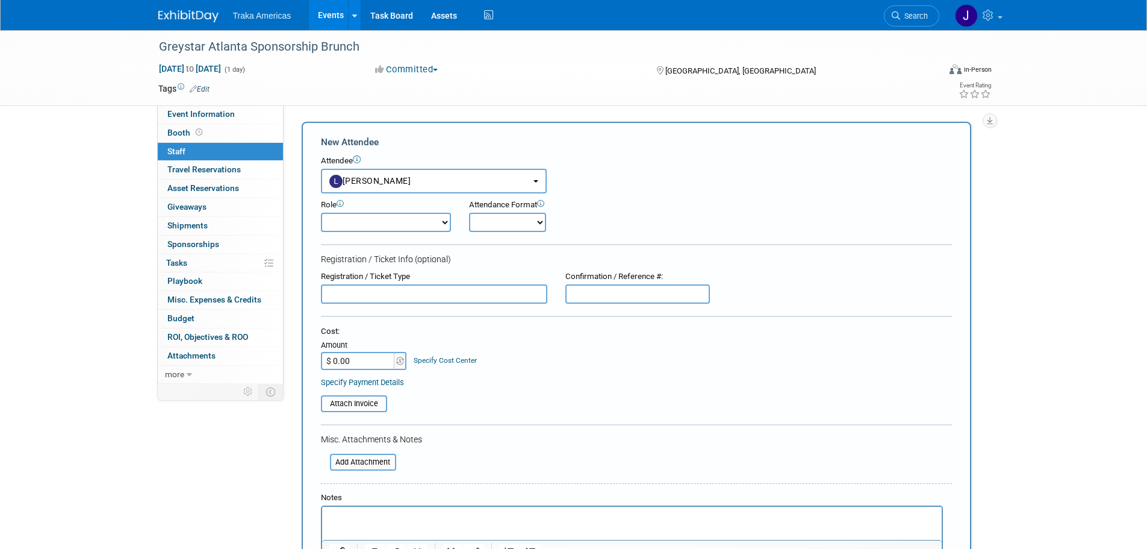
click at [438, 218] on select "Demonstrator Host Planner Presenter Sales Engineer Sales Representative Set-up/…" at bounding box center [386, 222] width 130 height 19
select select "4"
click at [321, 213] on select "Demonstrator Host Planner Presenter Sales Engineer Sales Representative Set-up/…" at bounding box center [386, 222] width 130 height 19
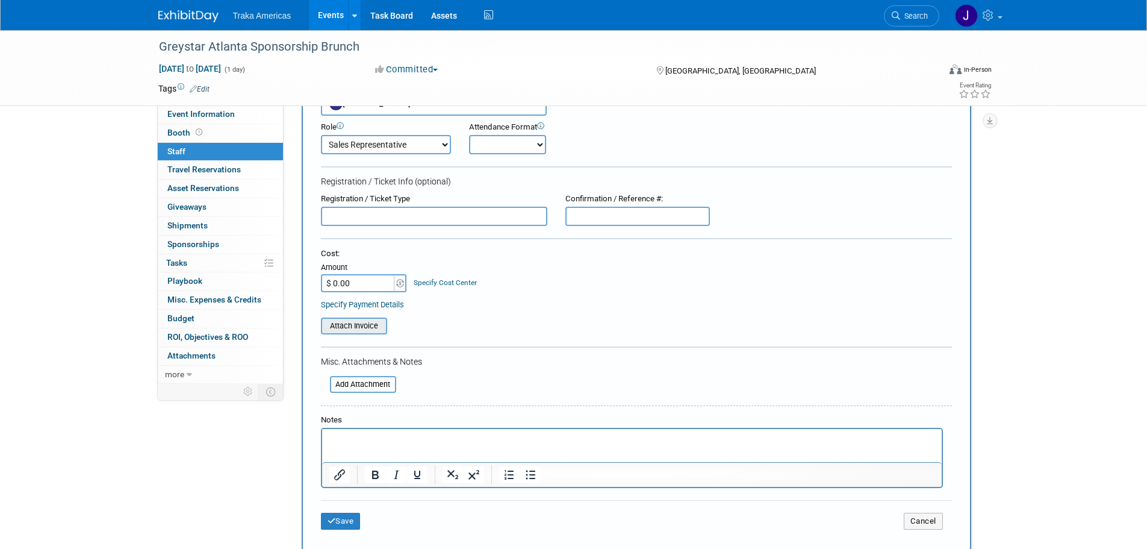
scroll to position [181, 0]
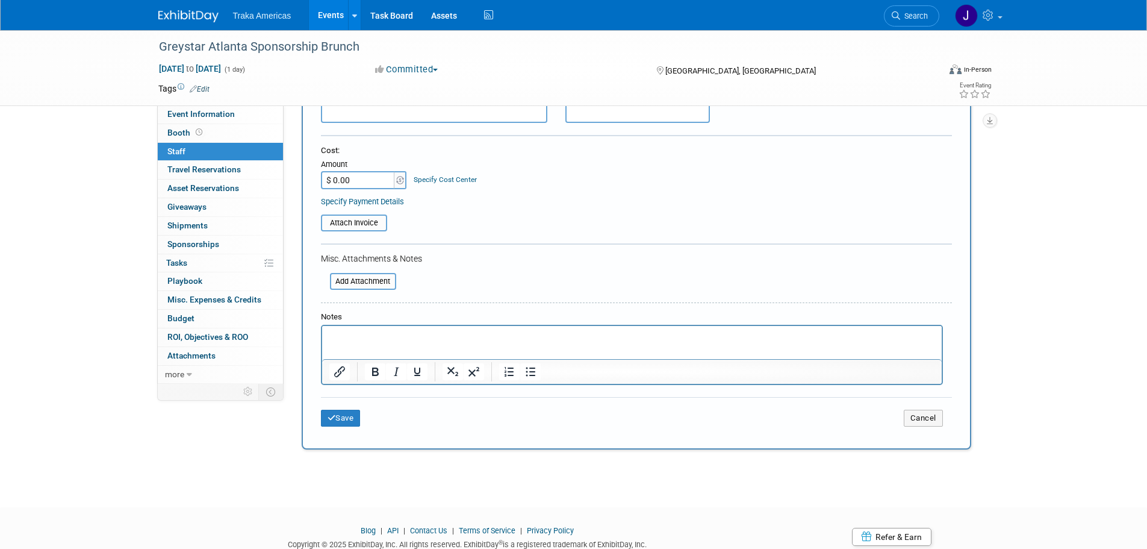
click at [388, 341] on p "Rich Text Area. Press ALT-0 for help." at bounding box center [632, 337] width 606 height 12
click at [345, 422] on button "Save" at bounding box center [341, 417] width 40 height 17
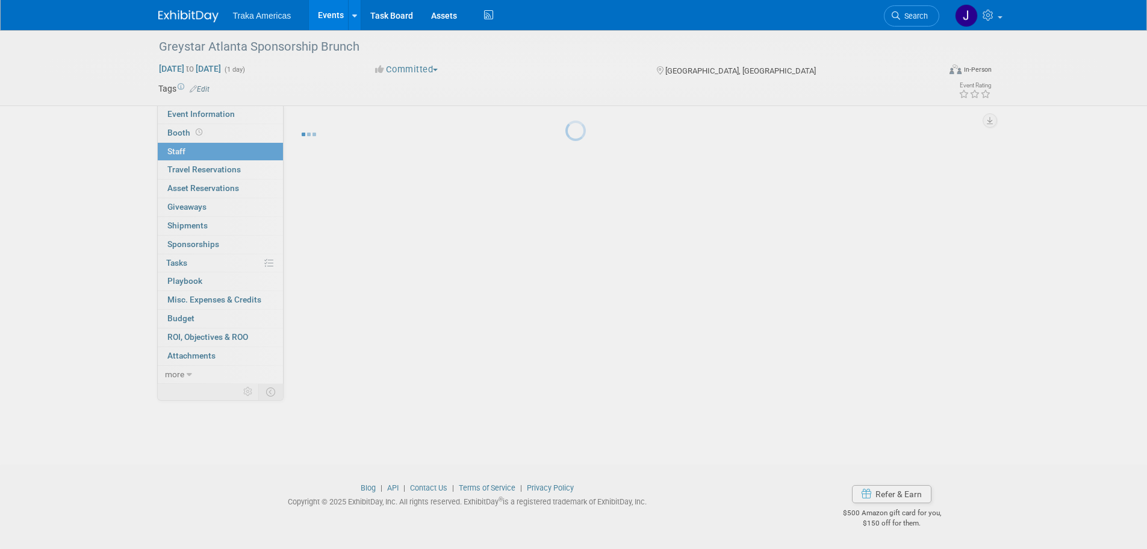
scroll to position [12, 0]
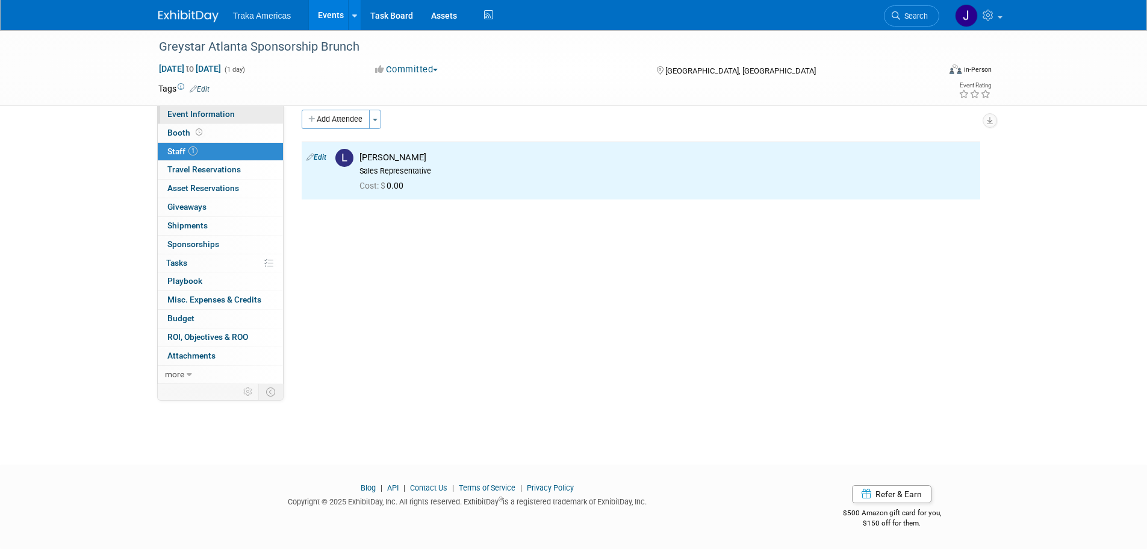
click at [238, 111] on link "Event Information" at bounding box center [220, 114] width 125 height 18
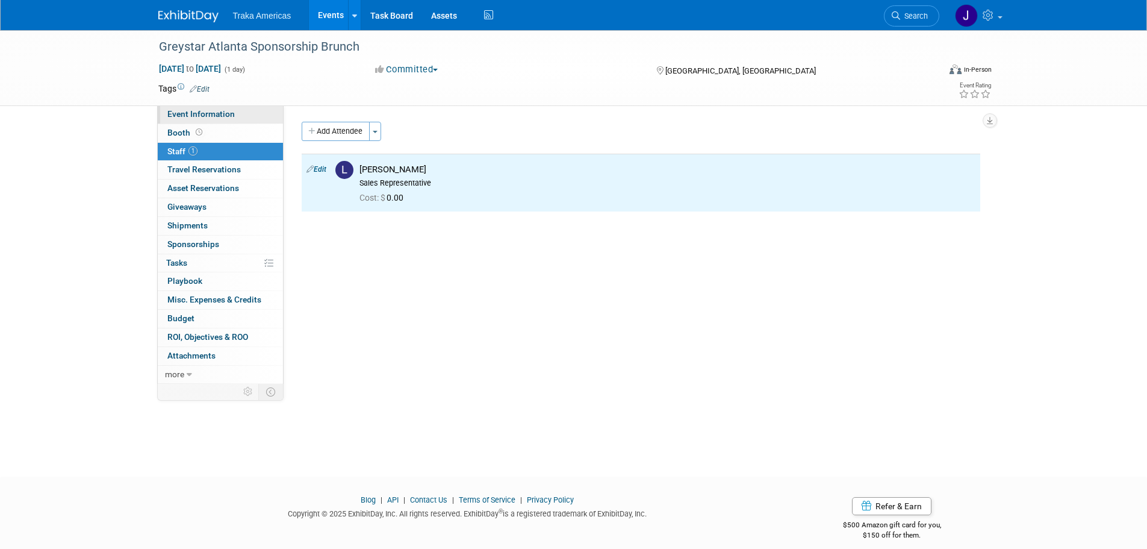
select select "Regional"
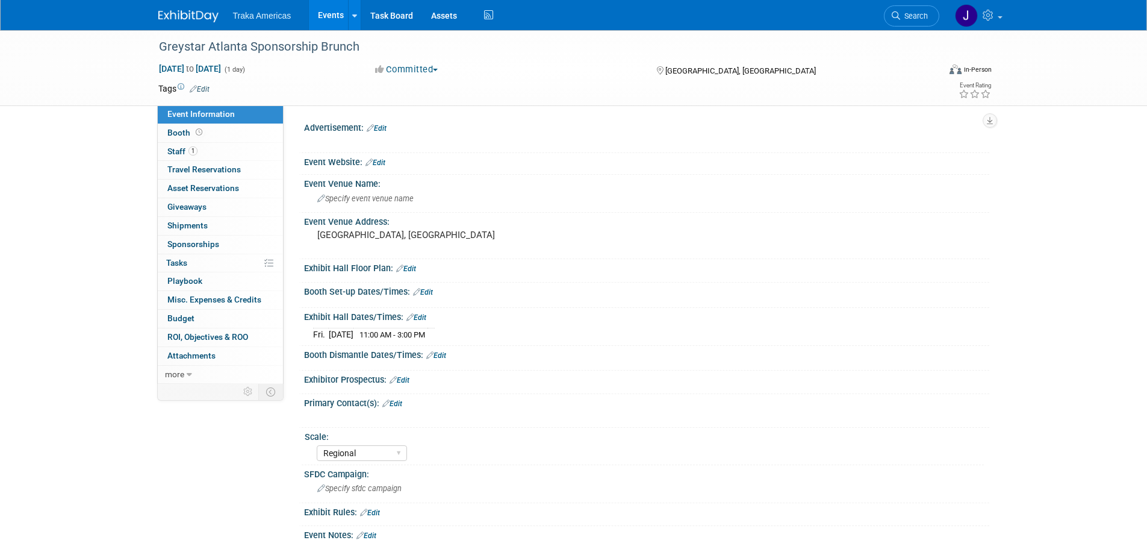
click at [177, 13] on img at bounding box center [188, 16] width 60 height 12
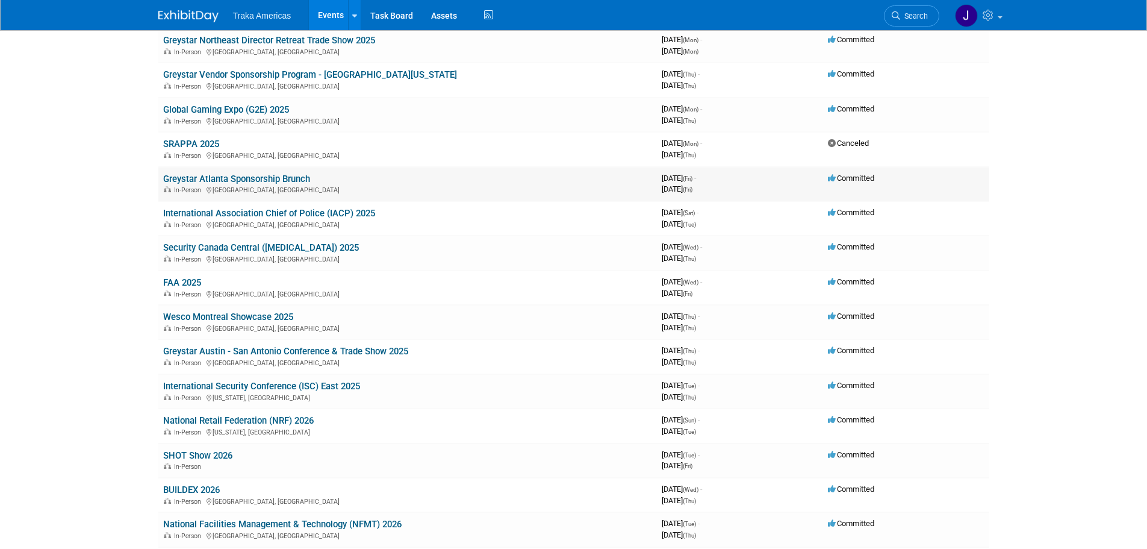
scroll to position [361, 0]
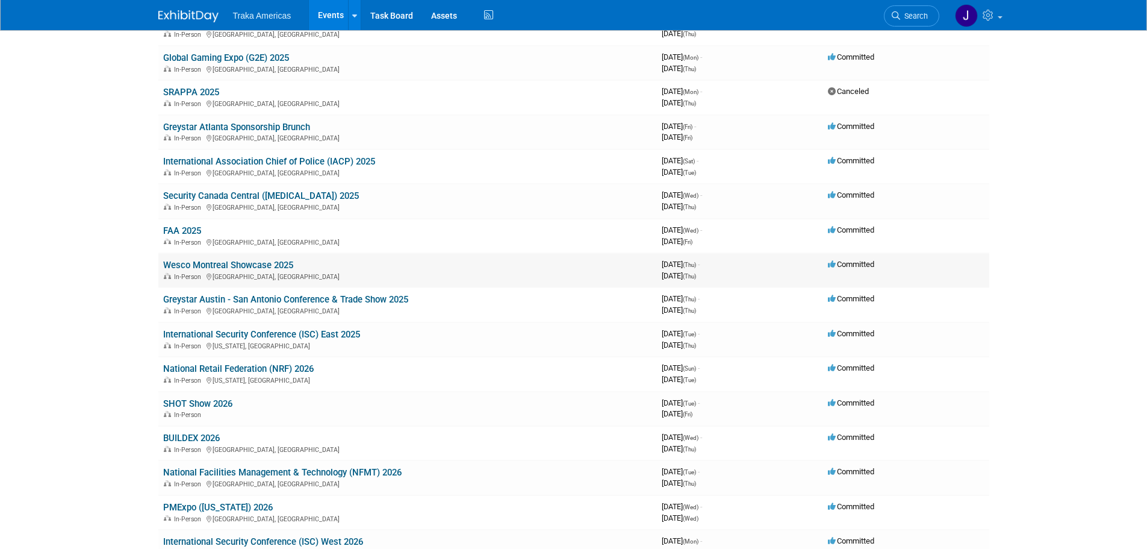
click at [225, 267] on link "Wesco Montreal Showcase 2025" at bounding box center [228, 265] width 130 height 11
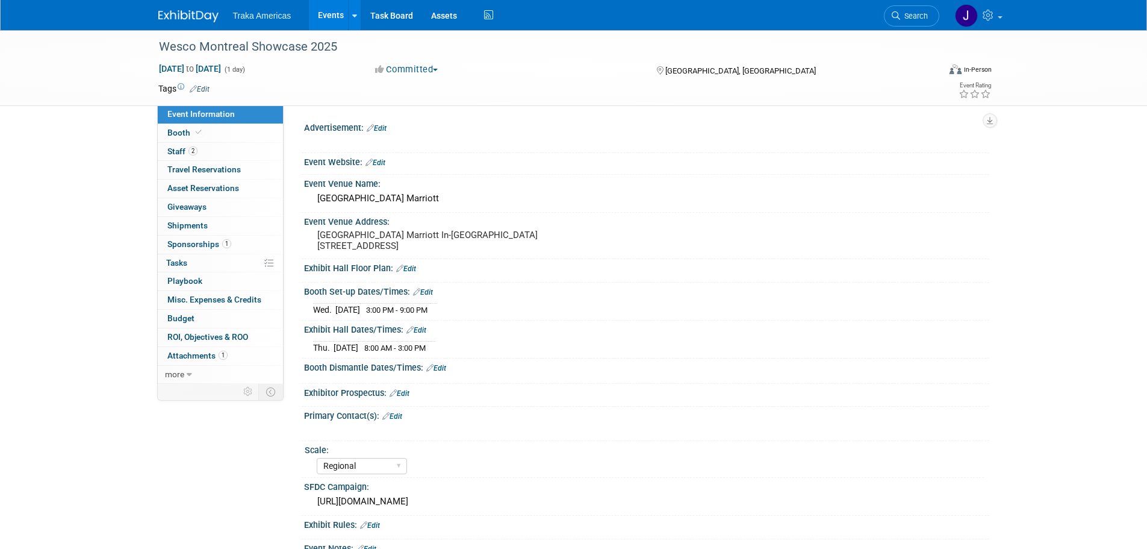
select select "Regional"
click at [226, 126] on link "Booth" at bounding box center [220, 133] width 125 height 18
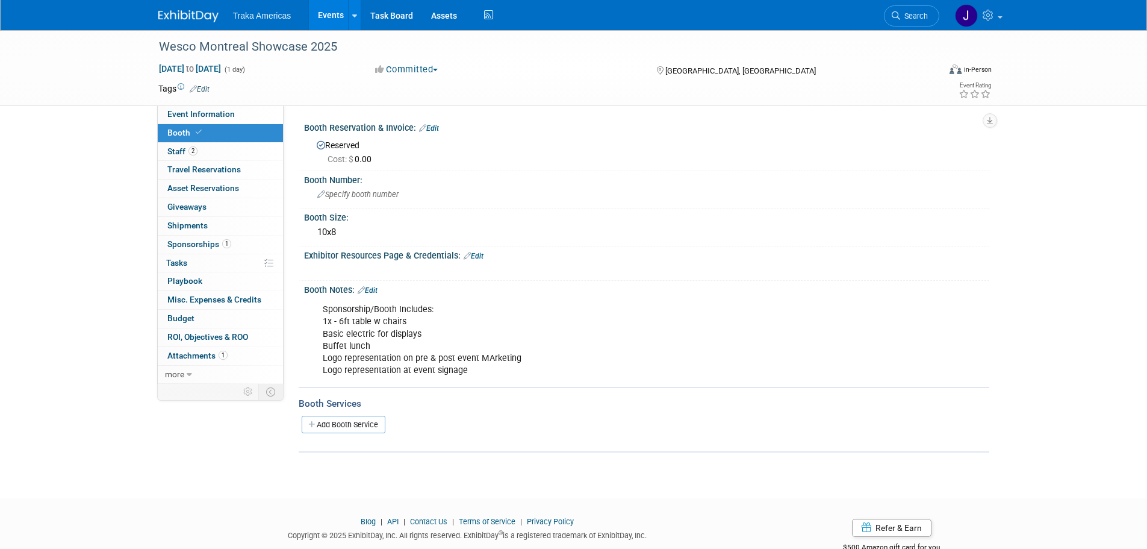
click at [434, 126] on link "Edit" at bounding box center [429, 128] width 20 height 8
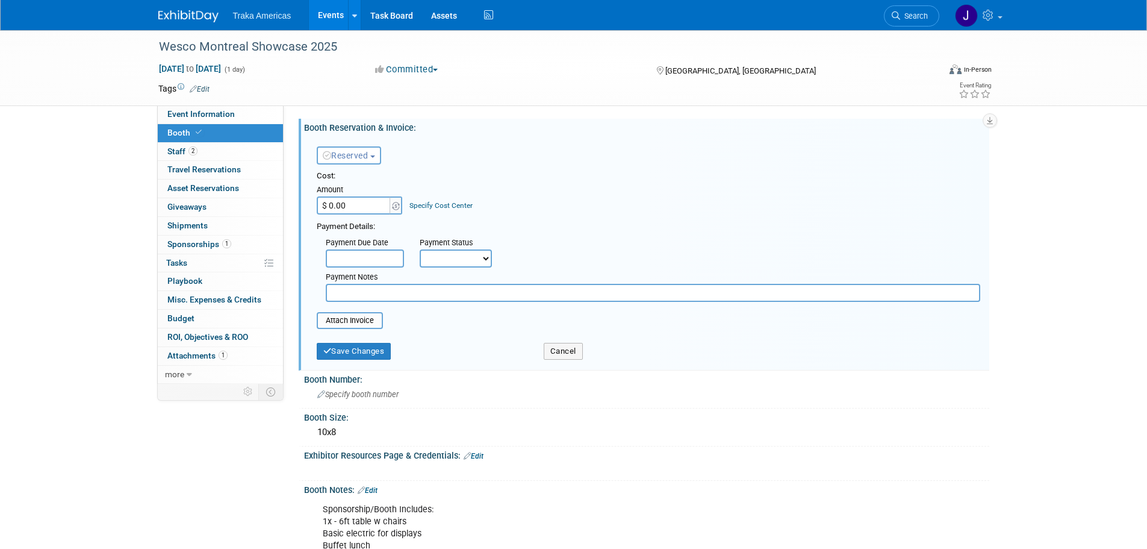
click at [370, 205] on input "$ 0.00" at bounding box center [354, 205] width 75 height 18
type input "$ 2,483.33"
click at [358, 323] on input "file" at bounding box center [309, 320] width 143 height 14
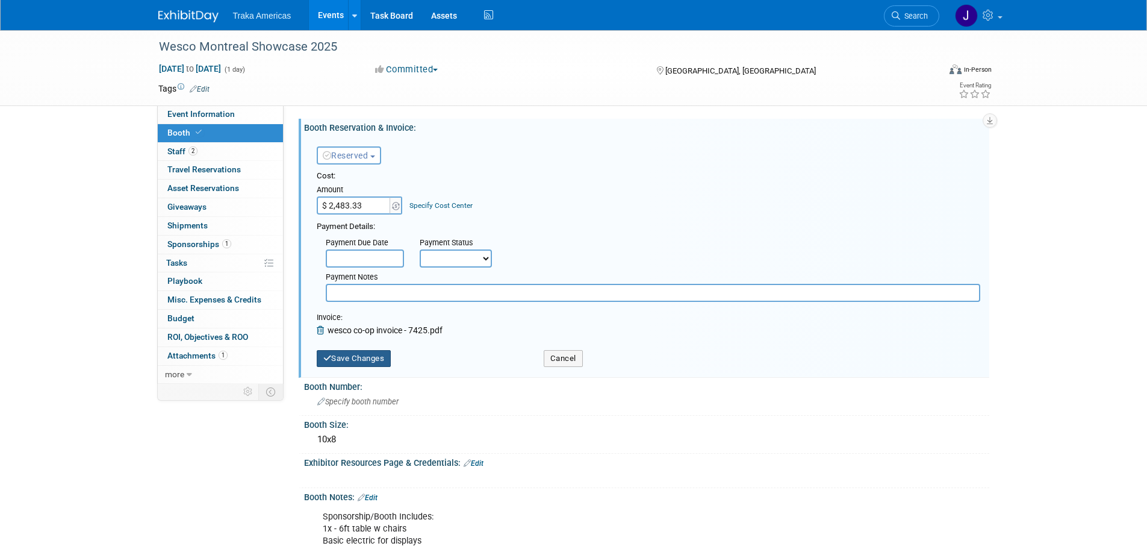
click at [351, 356] on button "Save Changes" at bounding box center [354, 358] width 75 height 17
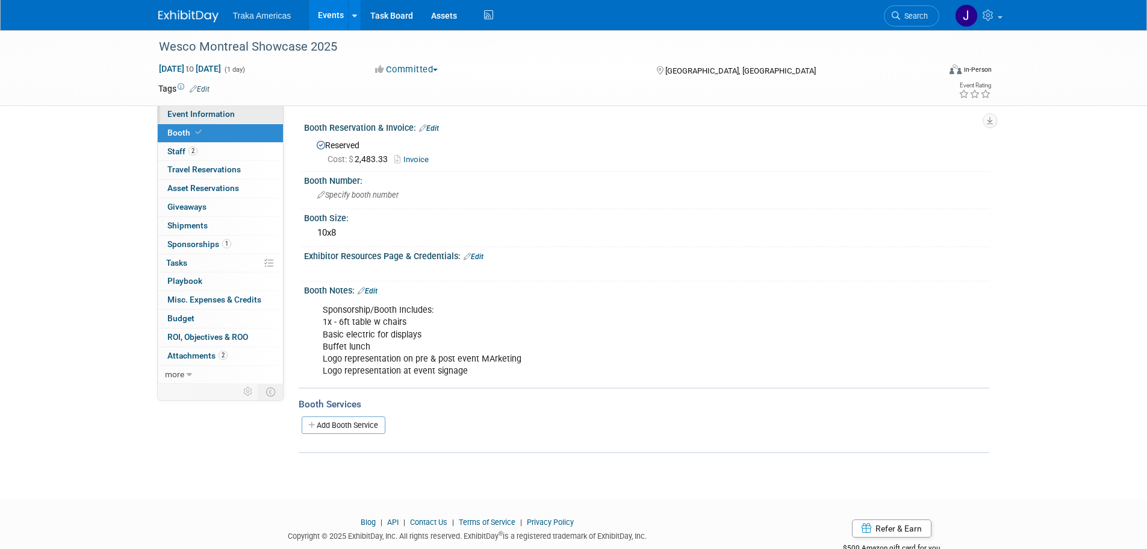
click at [199, 114] on span "Event Information" at bounding box center [200, 114] width 67 height 10
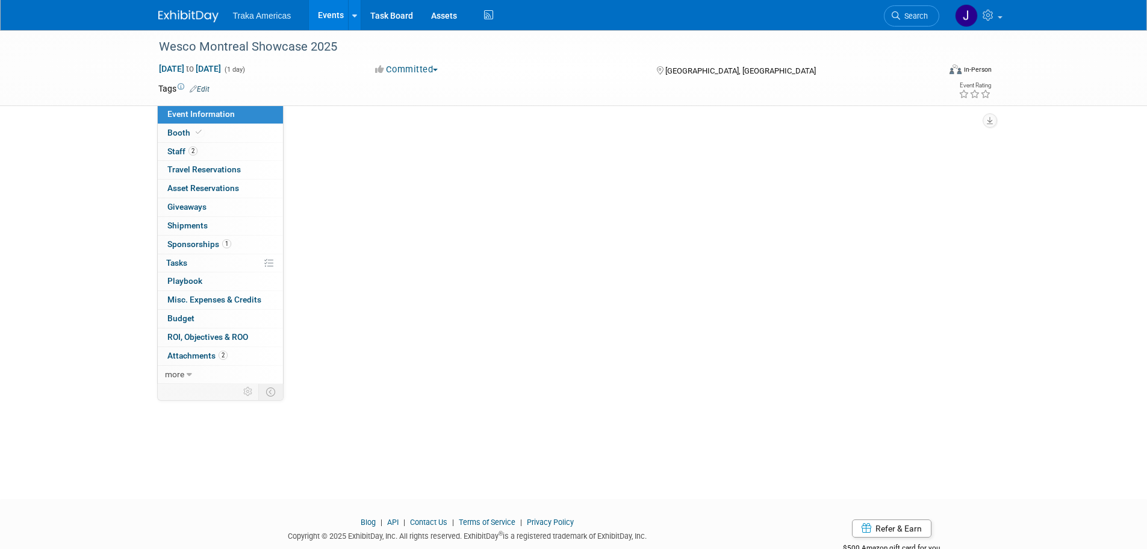
select select "Regional"
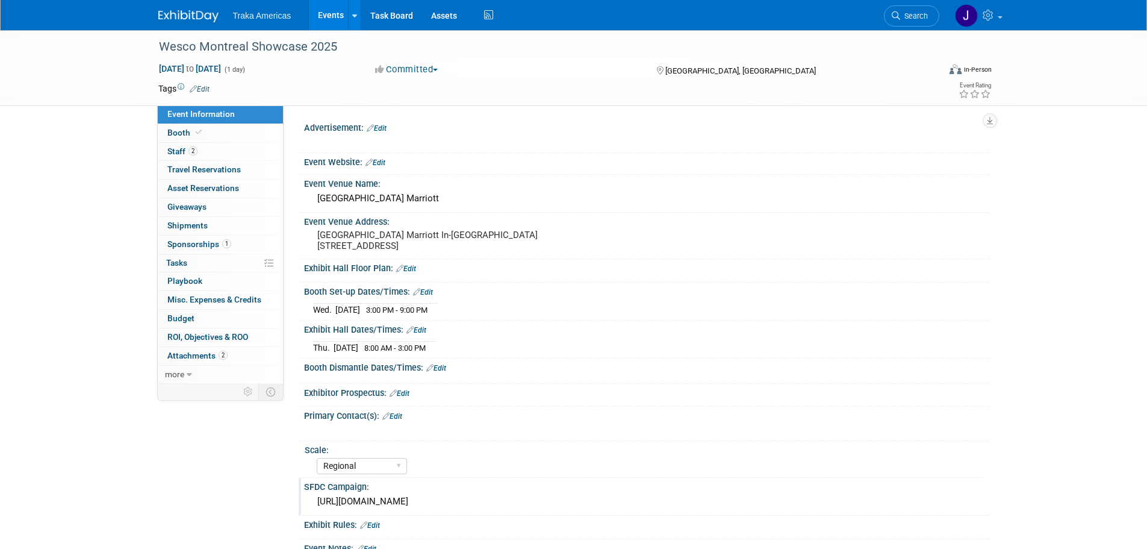
scroll to position [60, 0]
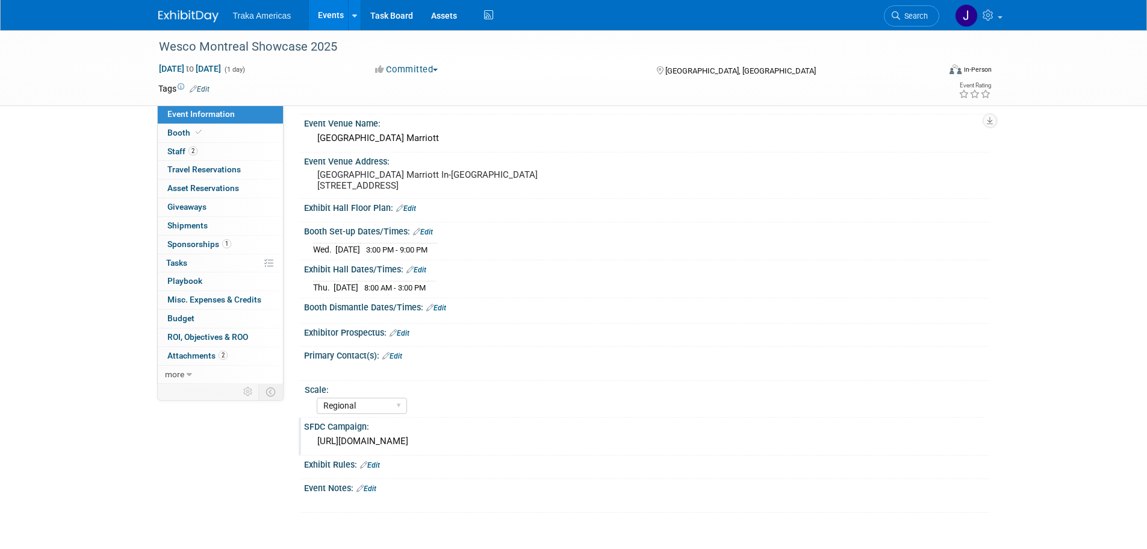
click at [420, 434] on div "https://traka.lightning.force.com/lightning/r/Campaign/701VT00000VFdQbYAL/view" at bounding box center [646, 441] width 667 height 19
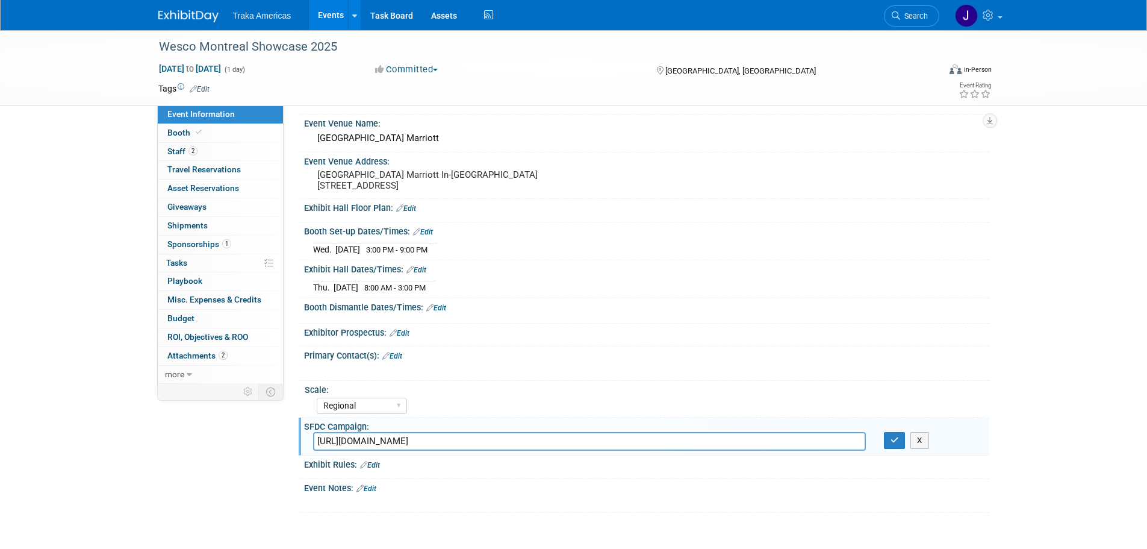
click at [420, 434] on input "https://traka.lightning.force.com/lightning/r/Campaign/701VT00000VFdQbYAL/view" at bounding box center [589, 441] width 553 height 19
click at [191, 7] on link at bounding box center [195, 10] width 75 height 10
